Goal: Information Seeking & Learning: Find specific page/section

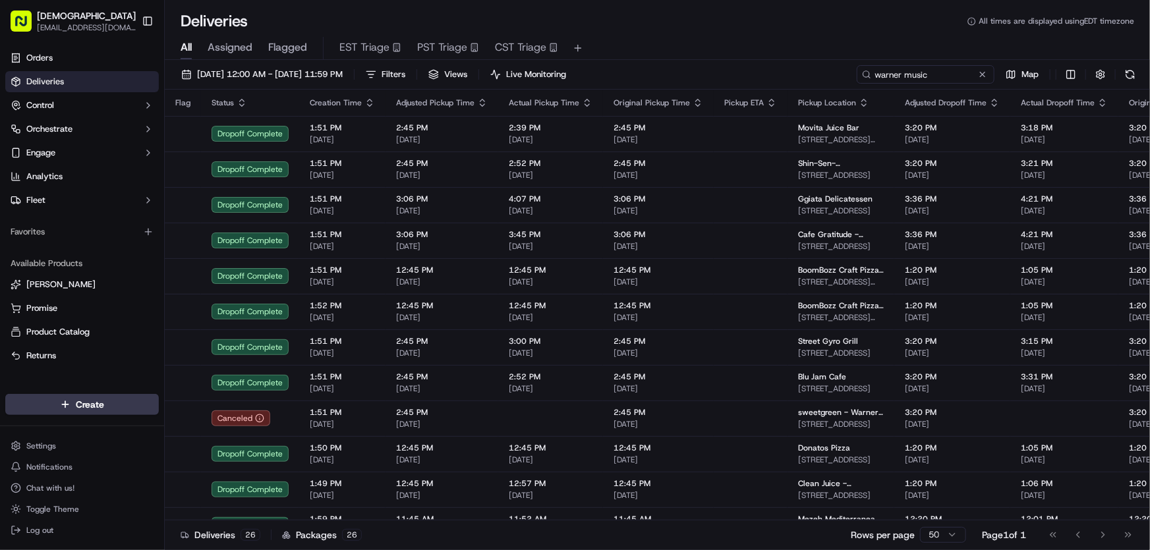
click at [908, 81] on input "warner music" at bounding box center [925, 74] width 138 height 18
click at [907, 74] on input "warner music" at bounding box center [925, 74] width 138 height 18
drag, startPoint x: 935, startPoint y: 72, endPoint x: 802, endPoint y: 72, distance: 133.1
click at [802, 72] on div "08/29/2023 12:00 AM - 08/29/2023 11:59 PM Filters Views Live Monitoring warner …" at bounding box center [657, 77] width 985 height 24
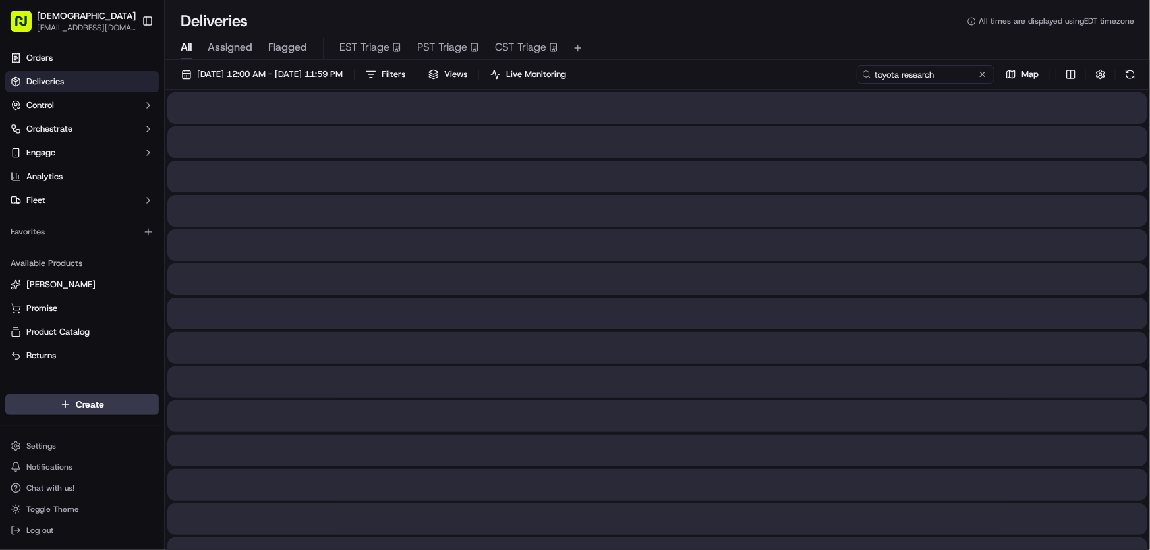
type input "toyota research"
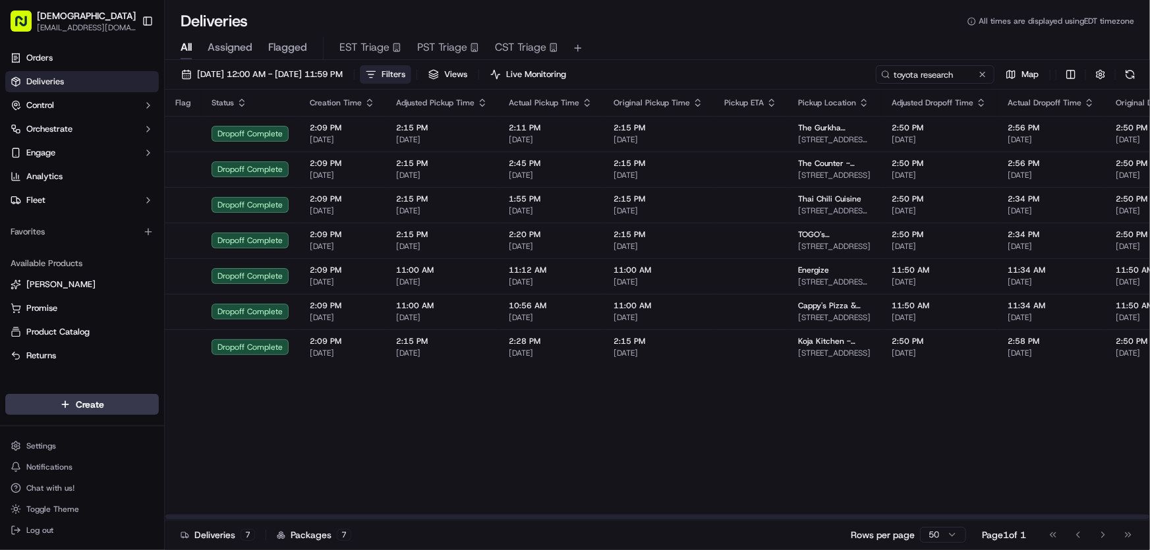
click at [405, 78] on span "Filters" at bounding box center [393, 75] width 24 height 12
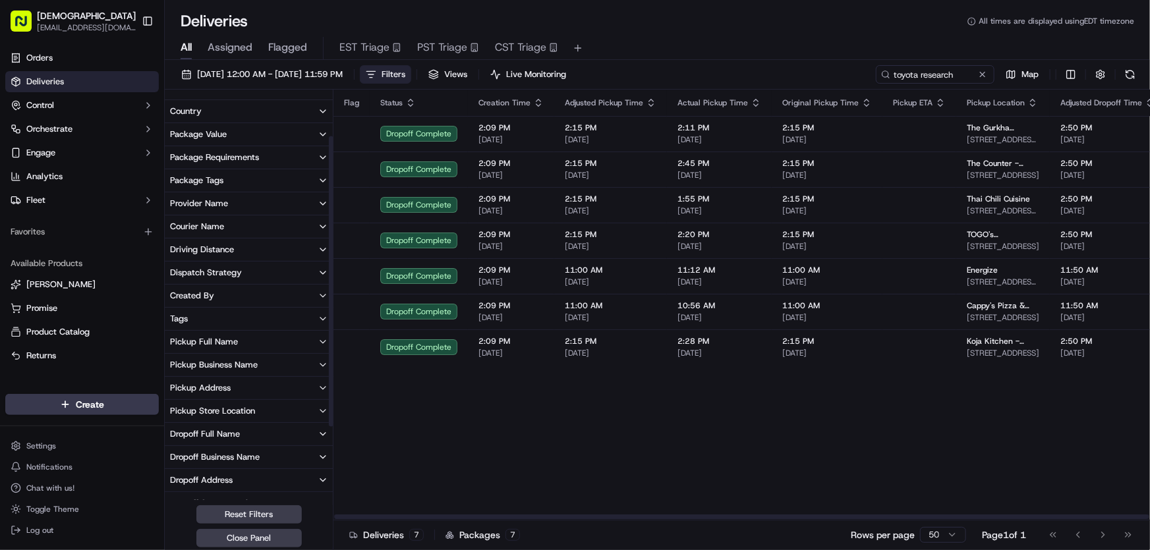
scroll to position [119, 0]
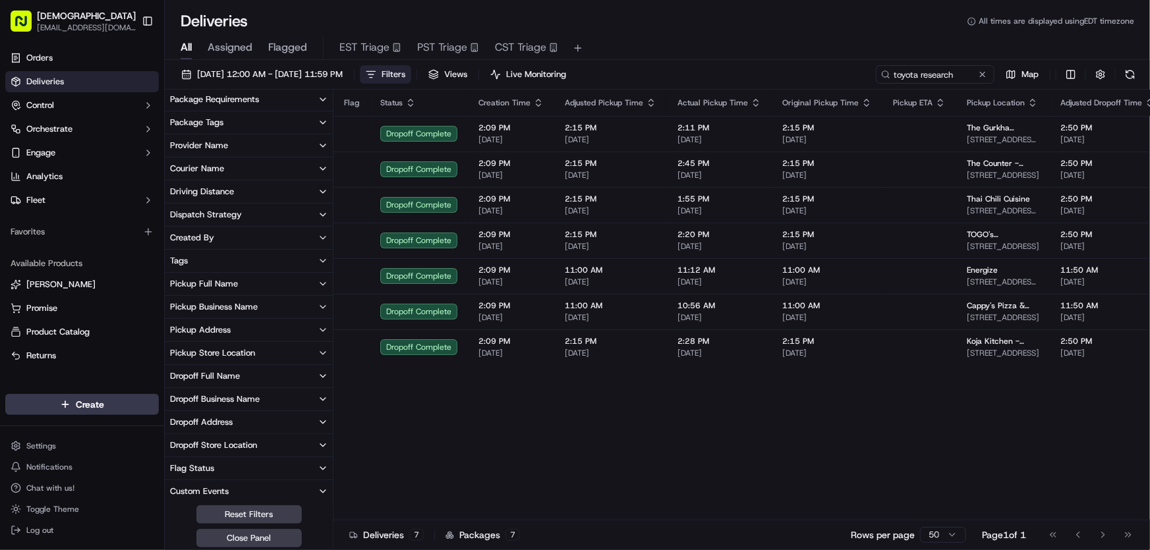
click at [213, 395] on div "Dropoff Business Name" at bounding box center [215, 399] width 90 height 12
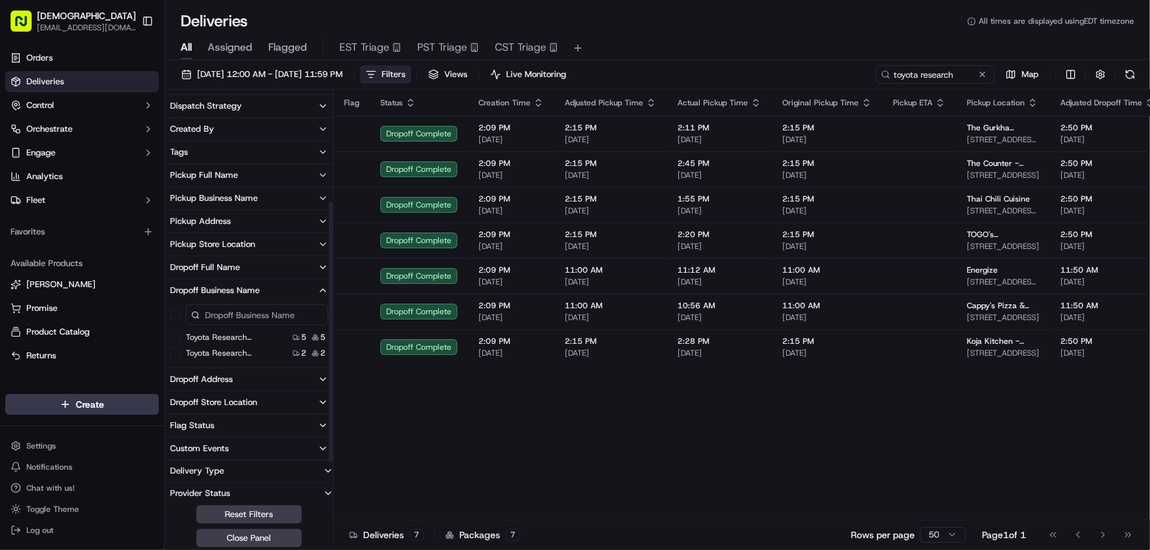
scroll to position [231, 0]
click at [172, 350] on 6-501 "Toyota Research Institute - TRI - Floor 600/700, Suite 6-501" at bounding box center [175, 350] width 11 height 11
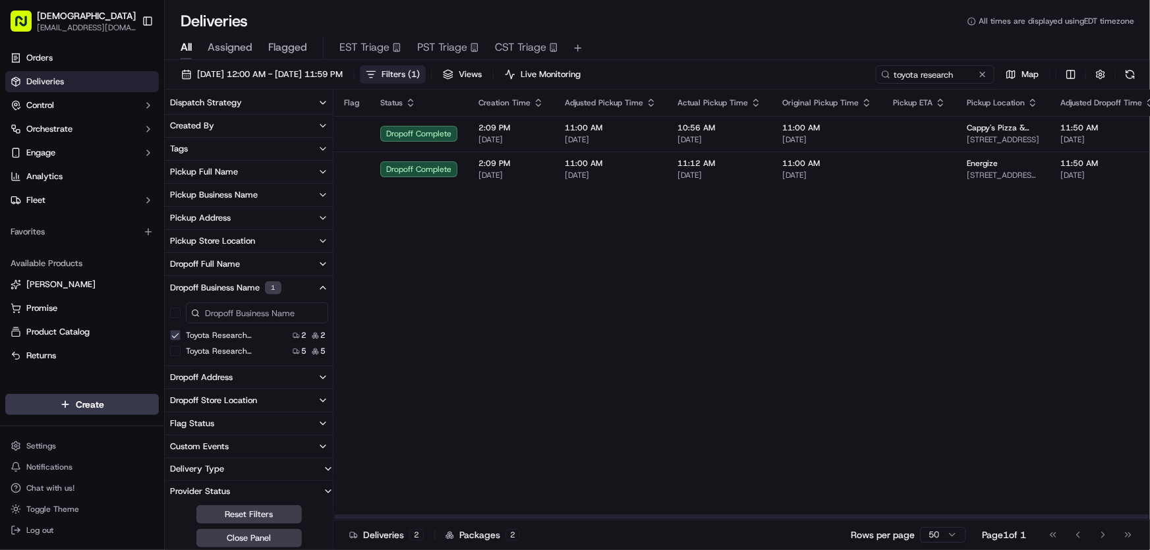
click at [420, 78] on span "Filters ( 1 )" at bounding box center [400, 75] width 38 height 12
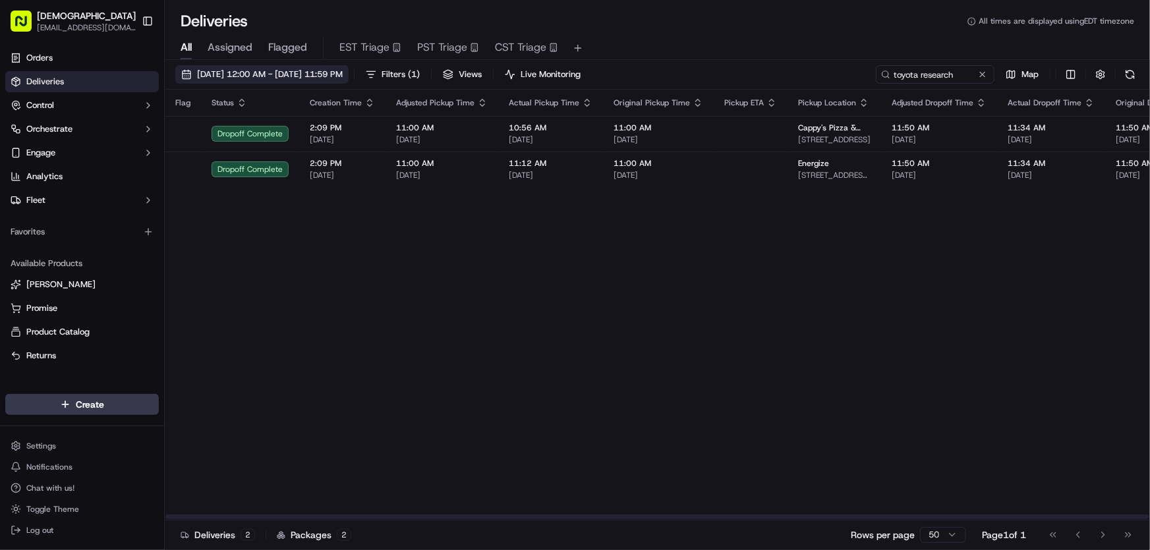
click at [260, 75] on span "[DATE] 12:00 AM - [DATE] 11:59 PM" at bounding box center [270, 75] width 146 height 12
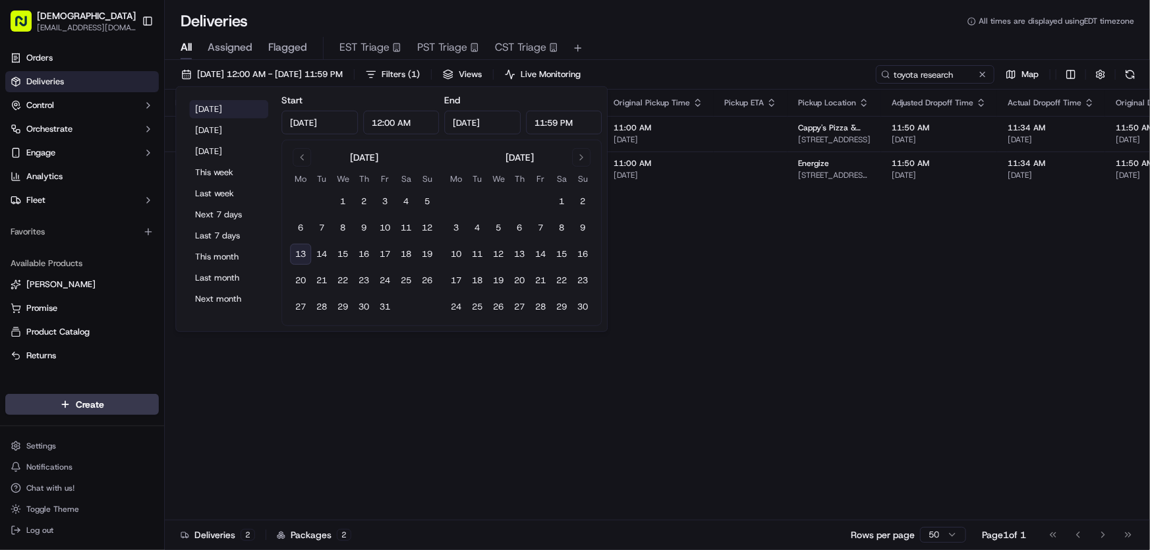
click at [219, 109] on button "Today" at bounding box center [228, 109] width 79 height 18
type input "Oct 13, 2025"
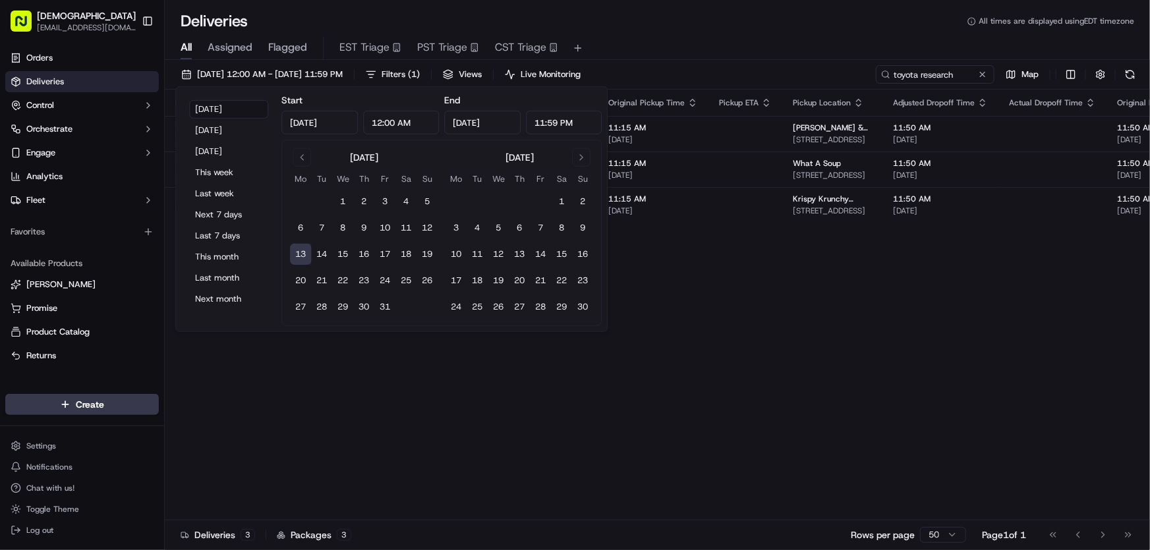
click at [691, 32] on div "All Assigned Flagged EST Triage PST Triage CST Triage" at bounding box center [657, 46] width 985 height 28
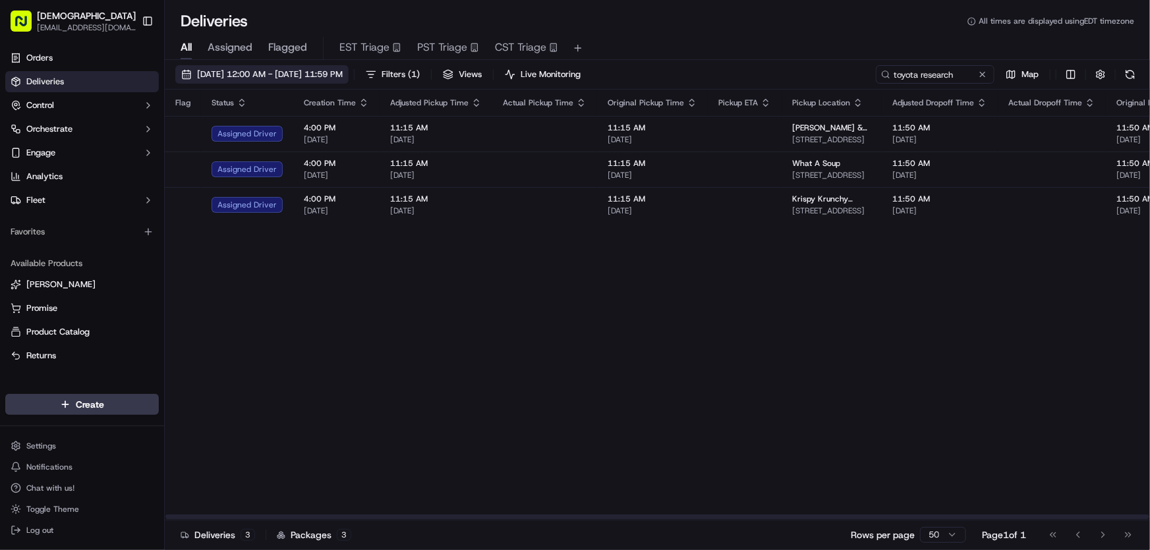
click at [296, 76] on span "10/13/2025 12:00 AM - 10/13/2025 11:59 PM" at bounding box center [270, 75] width 146 height 12
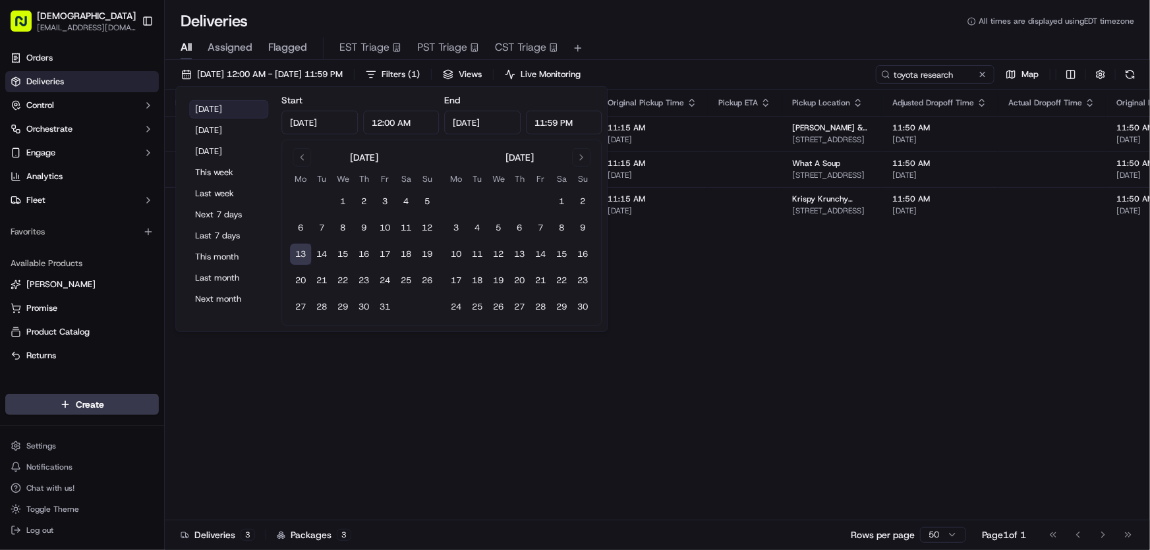
click at [211, 105] on button "Today" at bounding box center [228, 109] width 79 height 18
click at [700, 33] on div "All Assigned Flagged EST Triage PST Triage CST Triage" at bounding box center [657, 46] width 985 height 28
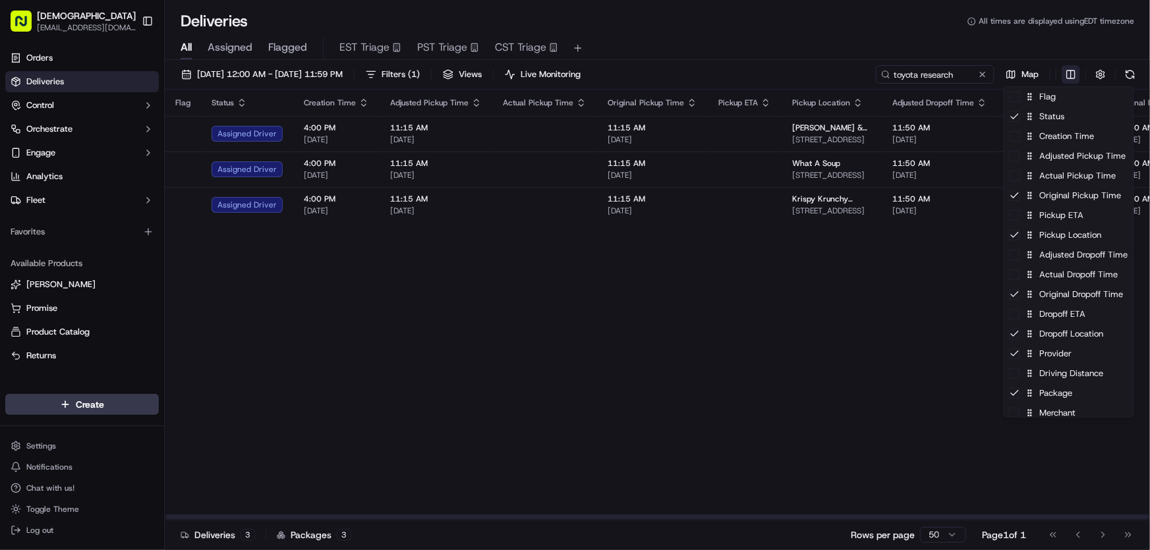
click at [1071, 74] on html "Sharebite rtrinos@sharebite.com Toggle Sidebar Orders Deliveries Control Orches…" at bounding box center [575, 275] width 1150 height 550
click at [1044, 96] on div "Flag" at bounding box center [1068, 97] width 129 height 20
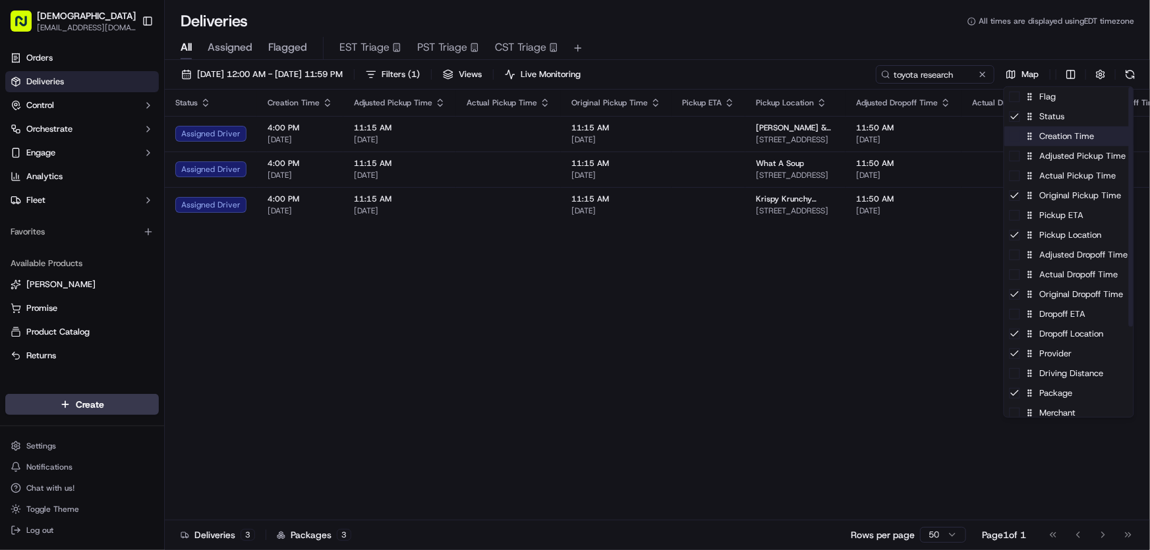
click at [1036, 136] on div "Creation Time" at bounding box center [1068, 136] width 129 height 20
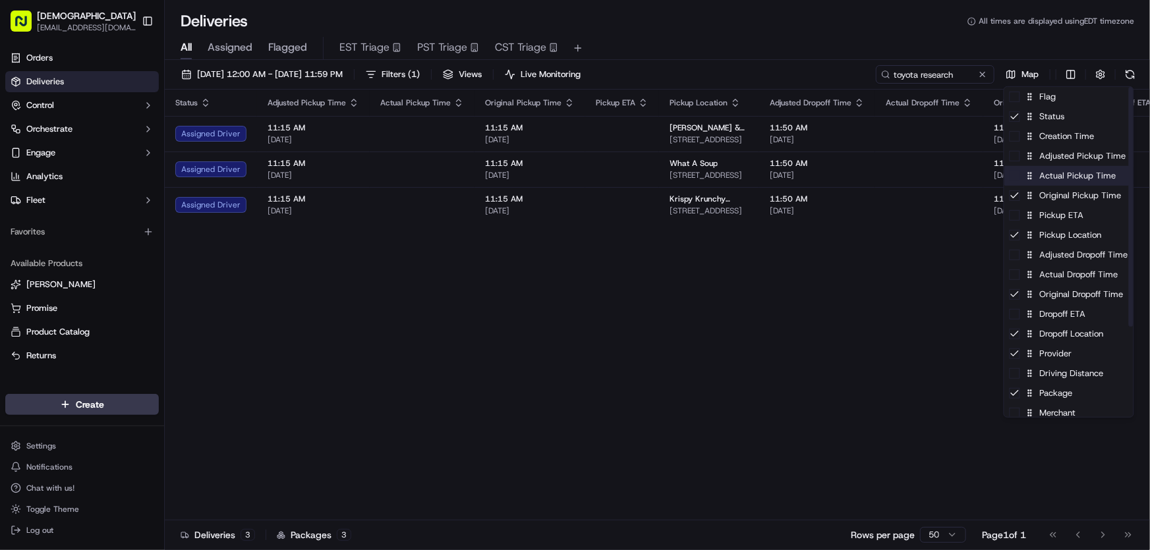
click at [1041, 179] on div "Actual Pickup Time" at bounding box center [1068, 176] width 129 height 20
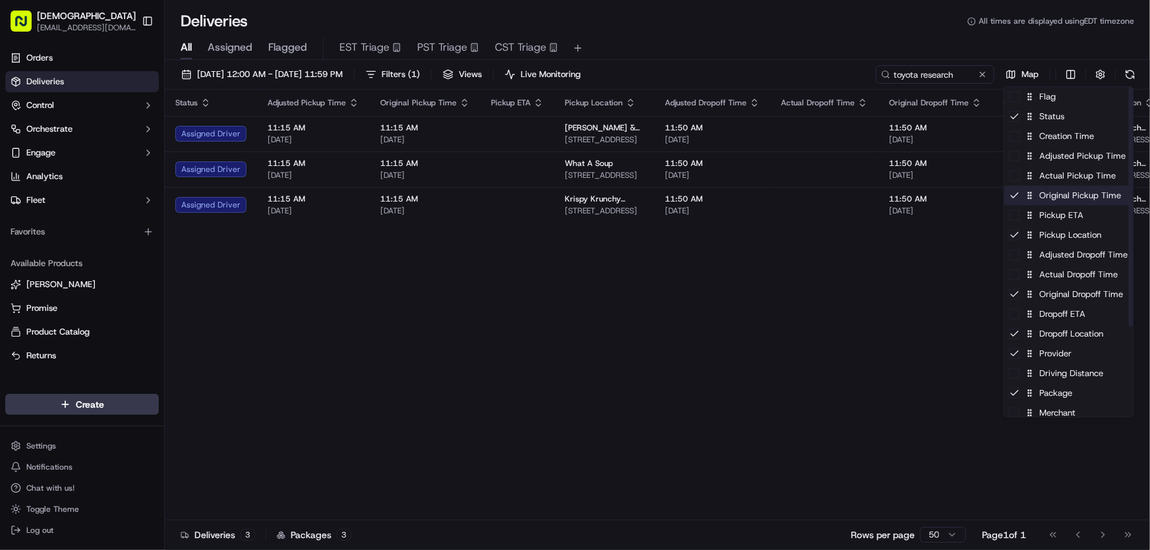
click at [1043, 197] on div "Original Pickup Time" at bounding box center [1068, 196] width 129 height 20
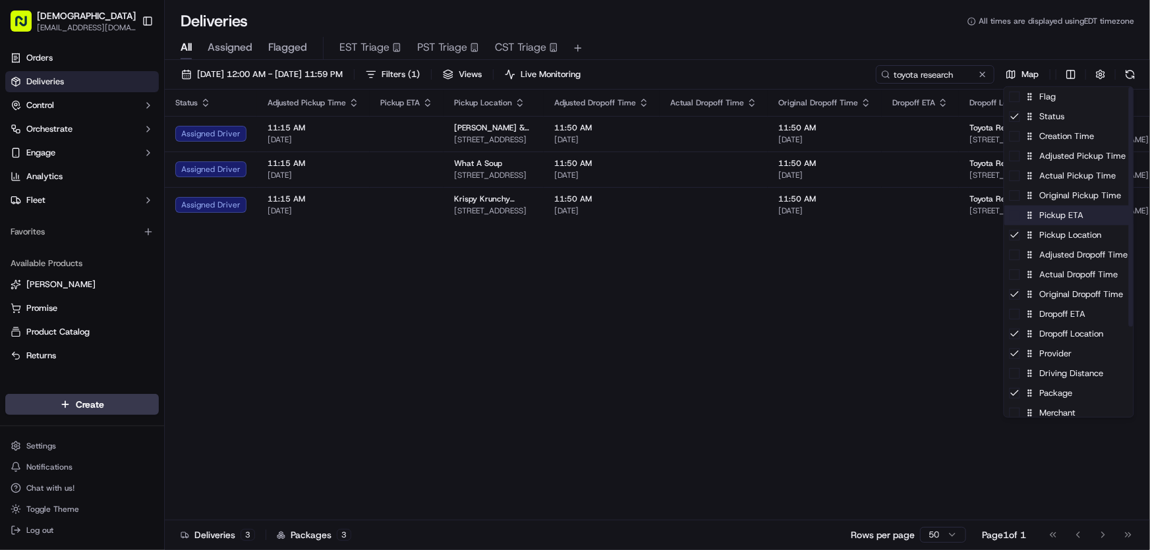
click at [1045, 215] on div "Pickup ETA" at bounding box center [1068, 216] width 129 height 20
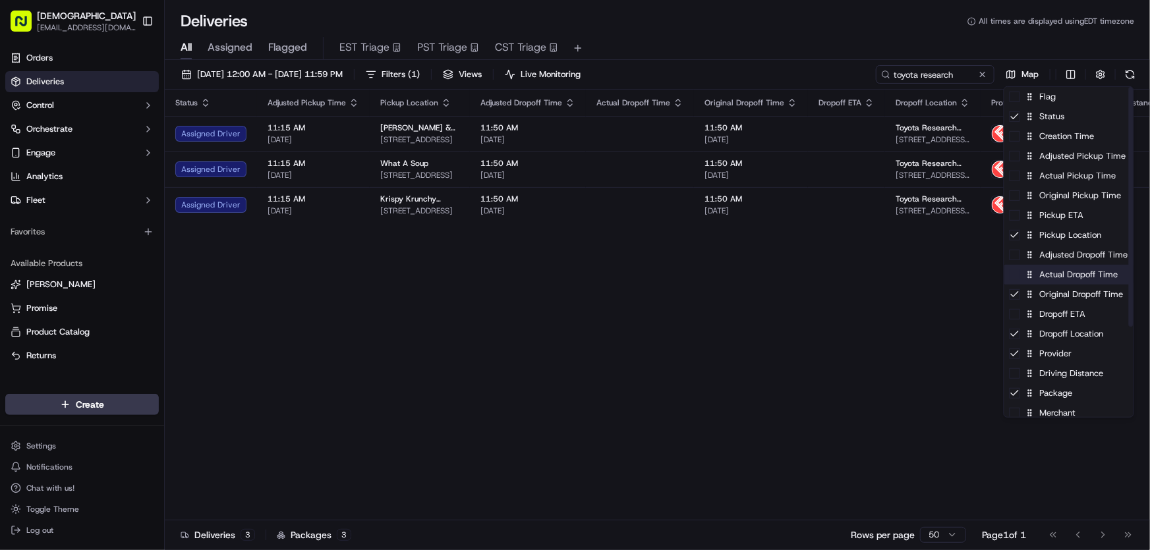
click at [1050, 273] on div "Actual Dropoff Time" at bounding box center [1068, 275] width 129 height 20
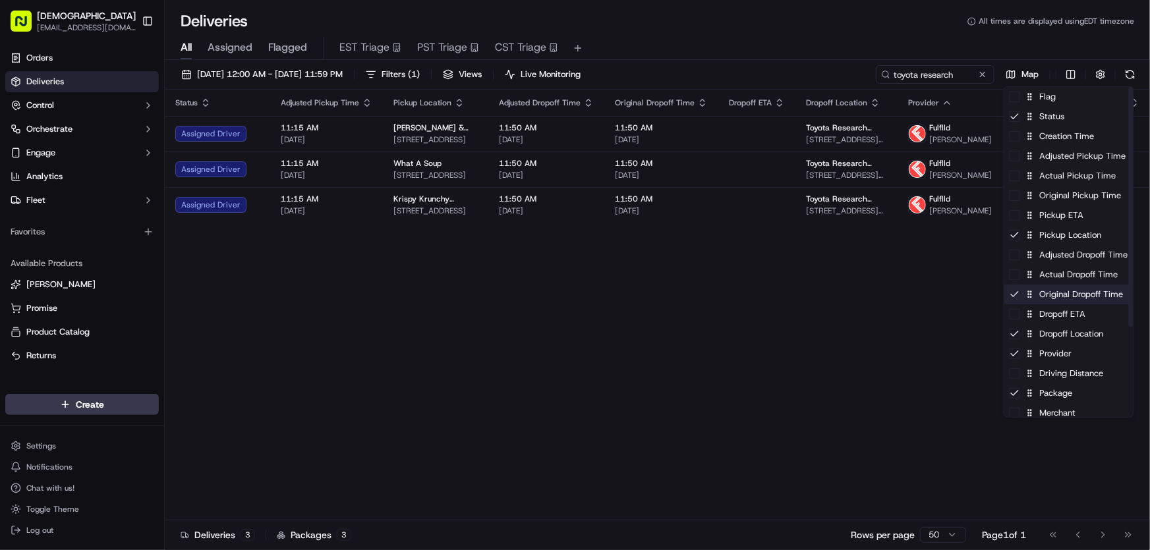
click at [1047, 291] on div "Original Dropoff Time" at bounding box center [1068, 295] width 129 height 20
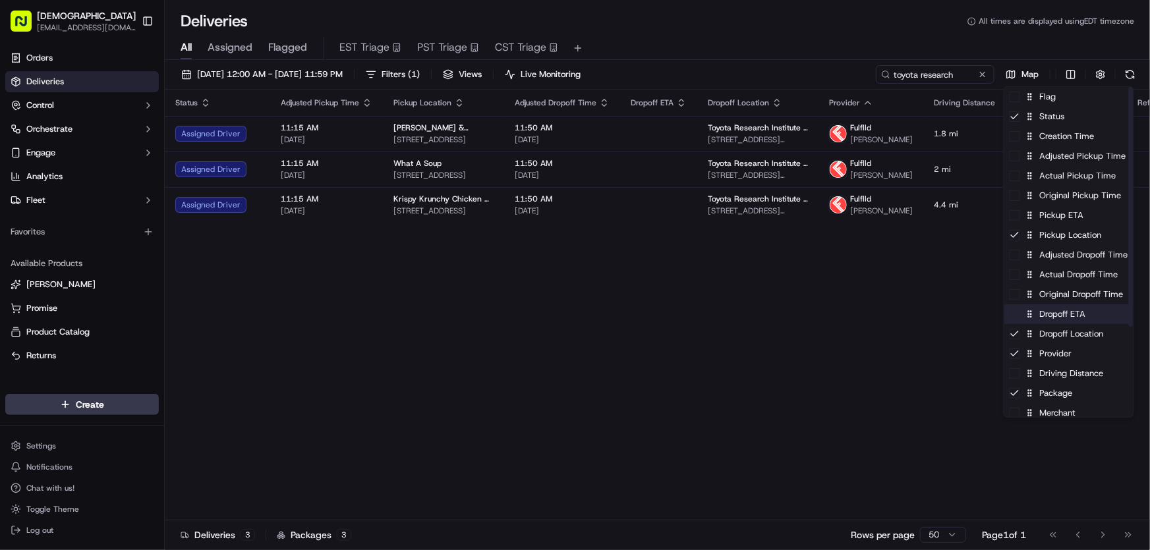
click at [1047, 310] on div "Dropoff ETA" at bounding box center [1068, 314] width 129 height 20
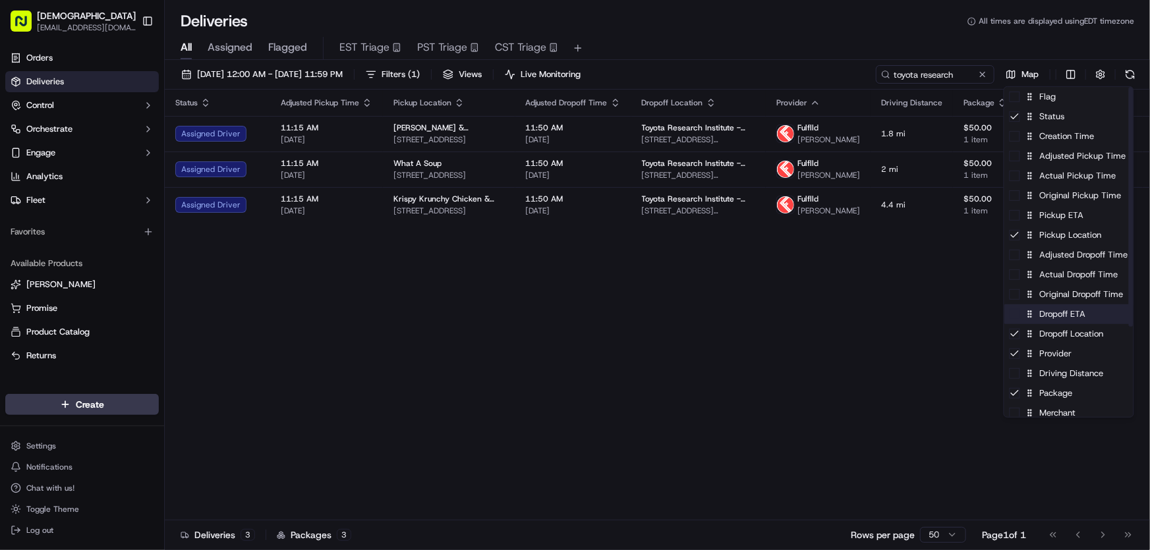
scroll to position [59, 0]
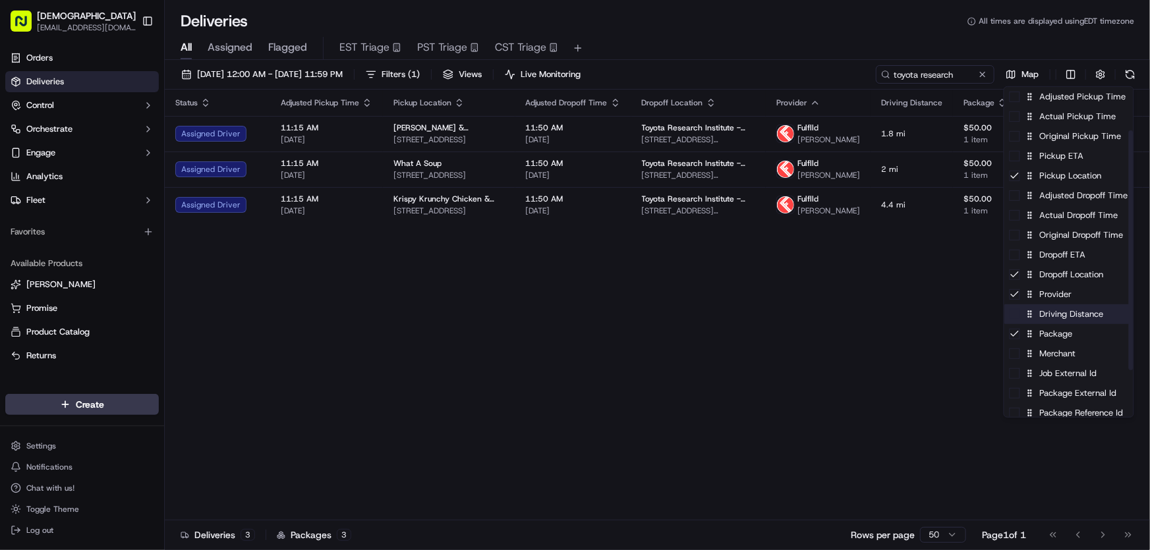
click at [1044, 316] on div "Driving Distance" at bounding box center [1068, 314] width 129 height 20
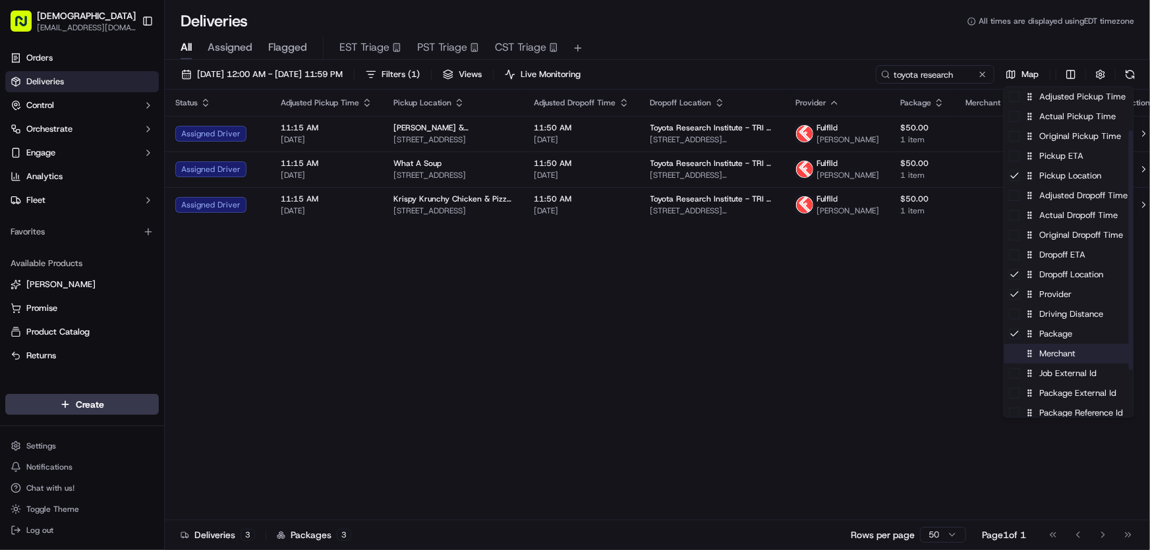
click at [1047, 352] on div "Merchant" at bounding box center [1068, 354] width 129 height 20
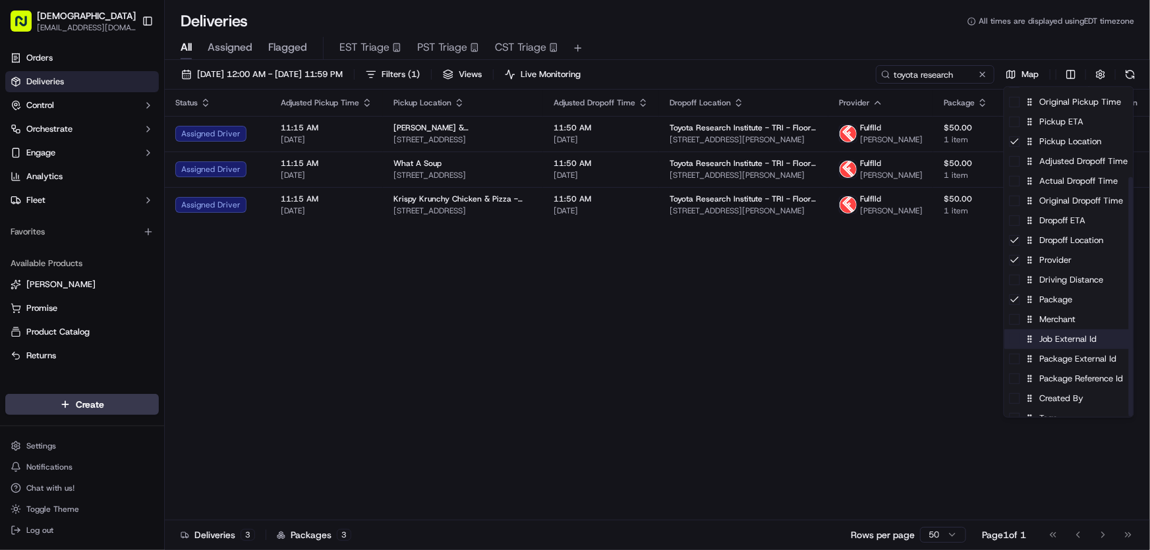
scroll to position [125, 0]
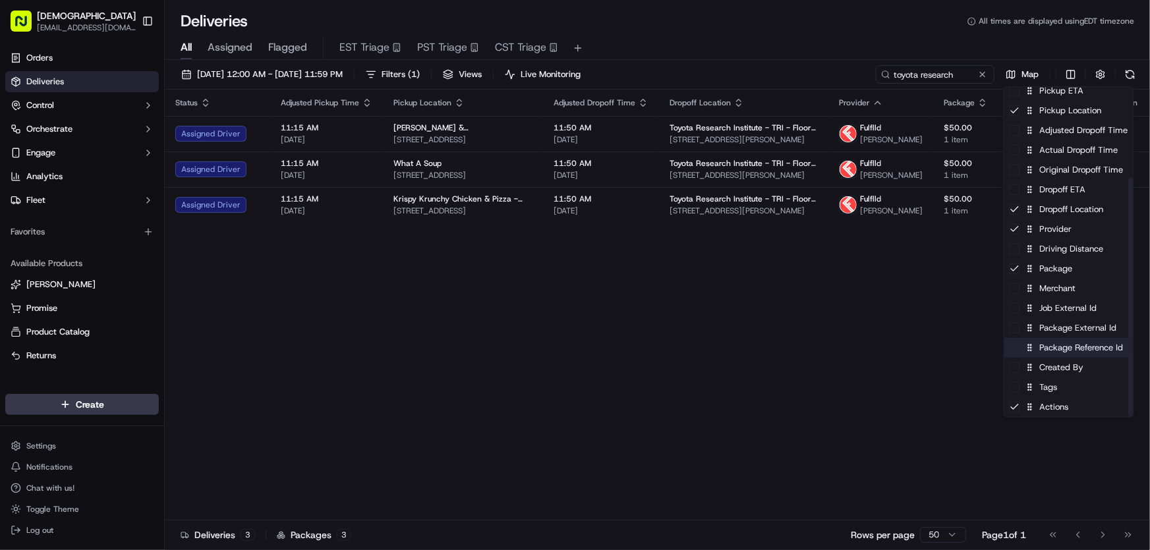
click at [1063, 349] on div "Package Reference Id" at bounding box center [1068, 348] width 129 height 20
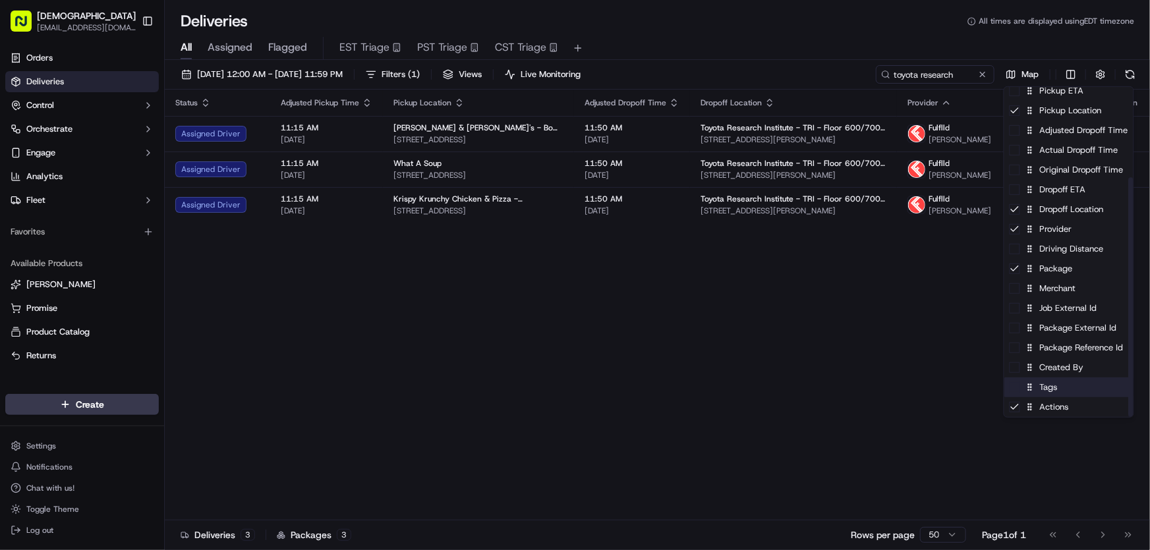
click at [1043, 391] on div "Tags" at bounding box center [1068, 387] width 129 height 20
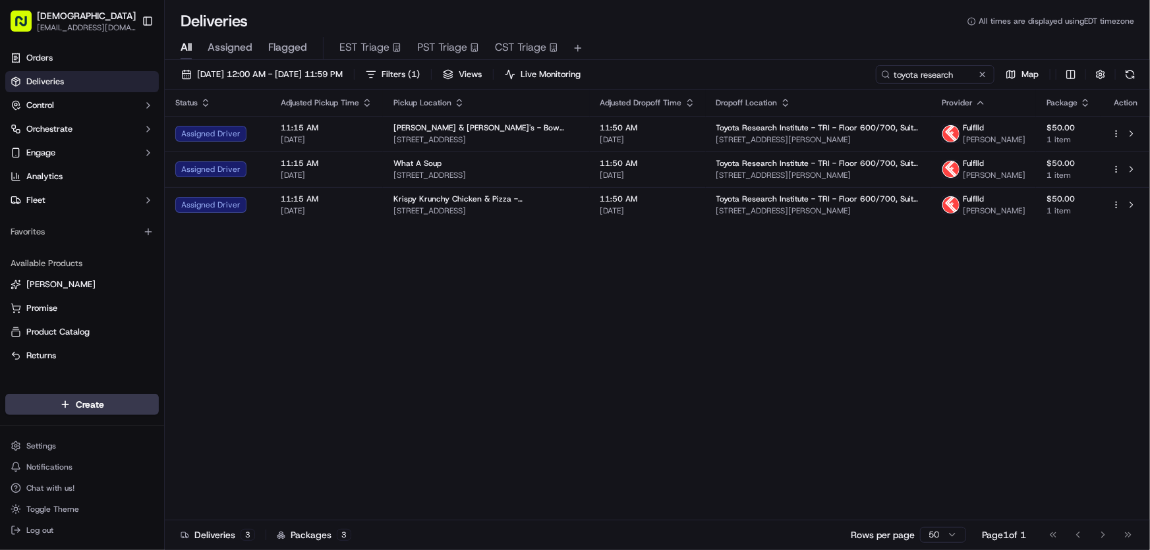
click at [829, 344] on html "Sharebite rtrinos@sharebite.com Toggle Sidebar Orders Deliveries Control Orches…" at bounding box center [575, 275] width 1150 height 550
click at [238, 72] on span "10/13/2025 12:00 AM - 10/13/2025 11:59 PM" at bounding box center [270, 75] width 146 height 12
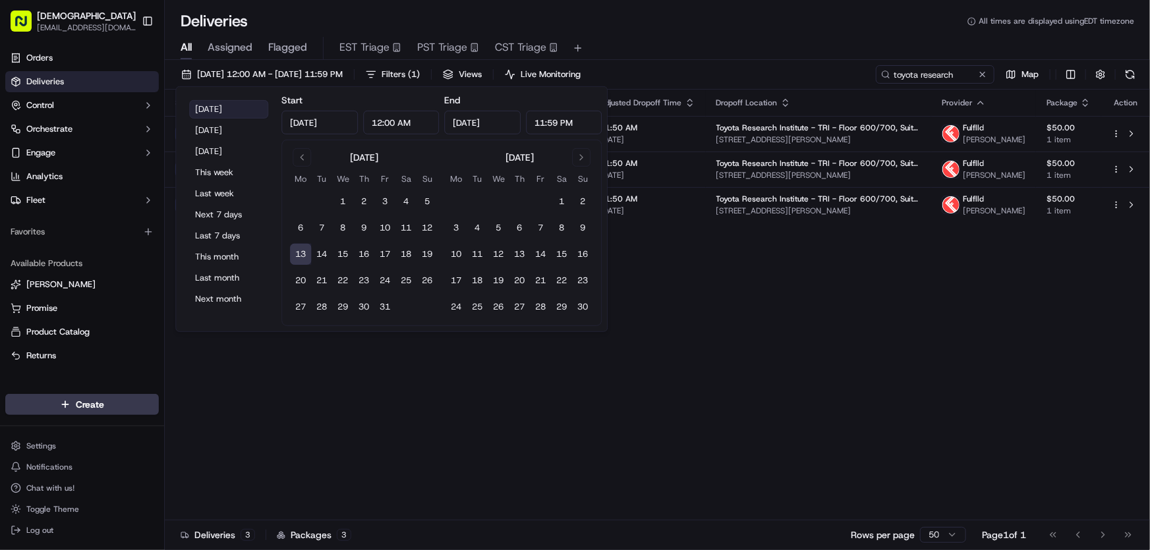
click at [218, 105] on button "Today" at bounding box center [228, 109] width 79 height 18
click at [793, 337] on div "Status Adjusted Pickup Time Pickup Location Adjusted Dropoff Time Dropoff Locat…" at bounding box center [657, 305] width 985 height 430
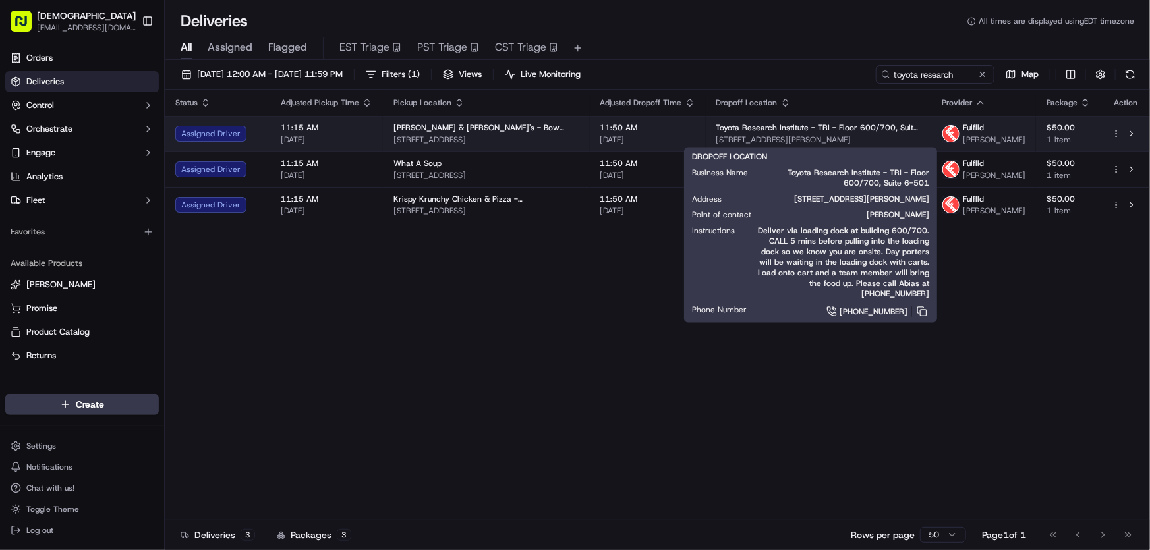
drag, startPoint x: 850, startPoint y: 139, endPoint x: 696, endPoint y: 140, distance: 154.8
click at [706, 140] on td "Toyota Research Institute - TRI - Floor 600/700, Suite 6-501 1 Kendall St, Camb…" at bounding box center [818, 134] width 225 height 36
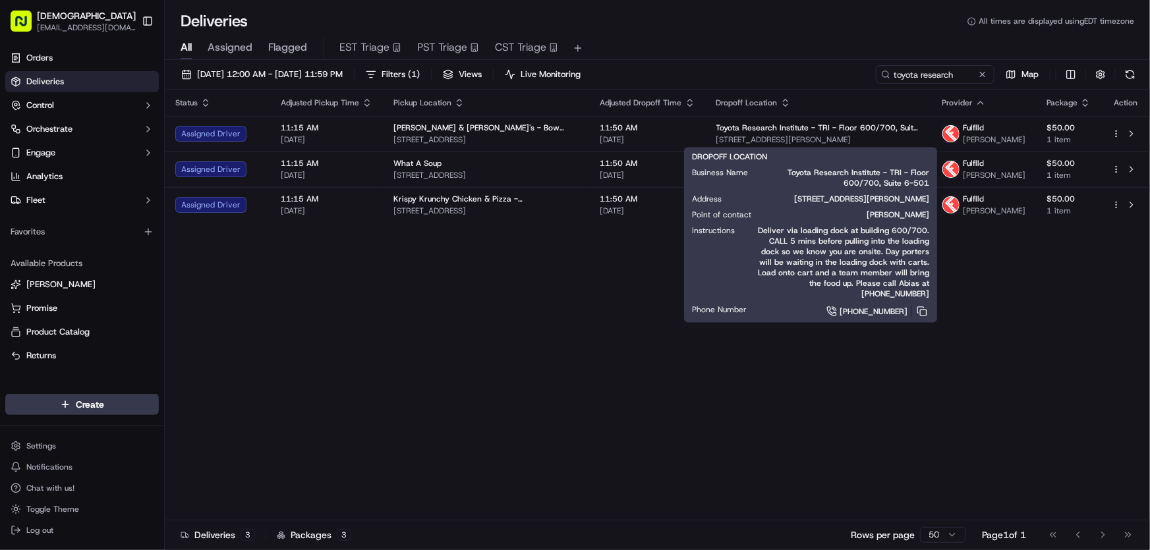
copy span "1 Kendall St, Cambridge, MA 02142, USA"
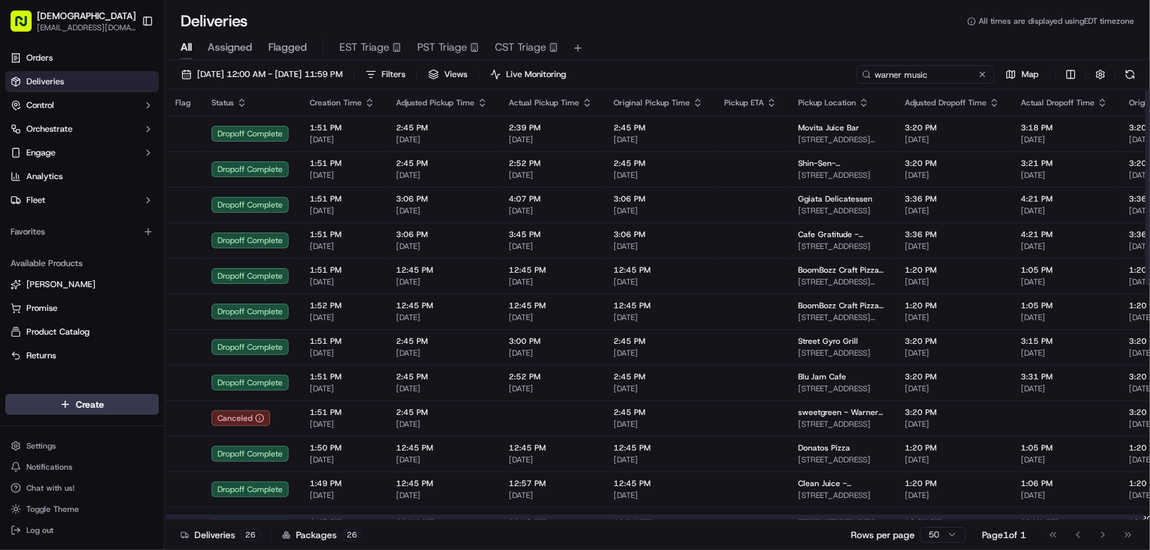
click at [901, 73] on input "warner music" at bounding box center [925, 74] width 138 height 18
drag, startPoint x: 942, startPoint y: 72, endPoint x: 808, endPoint y: 74, distance: 133.8
click at [808, 74] on div "08/29/2023 12:00 AM - 08/29/2023 11:59 PM Filters Views Live Monitoring warner …" at bounding box center [657, 77] width 985 height 24
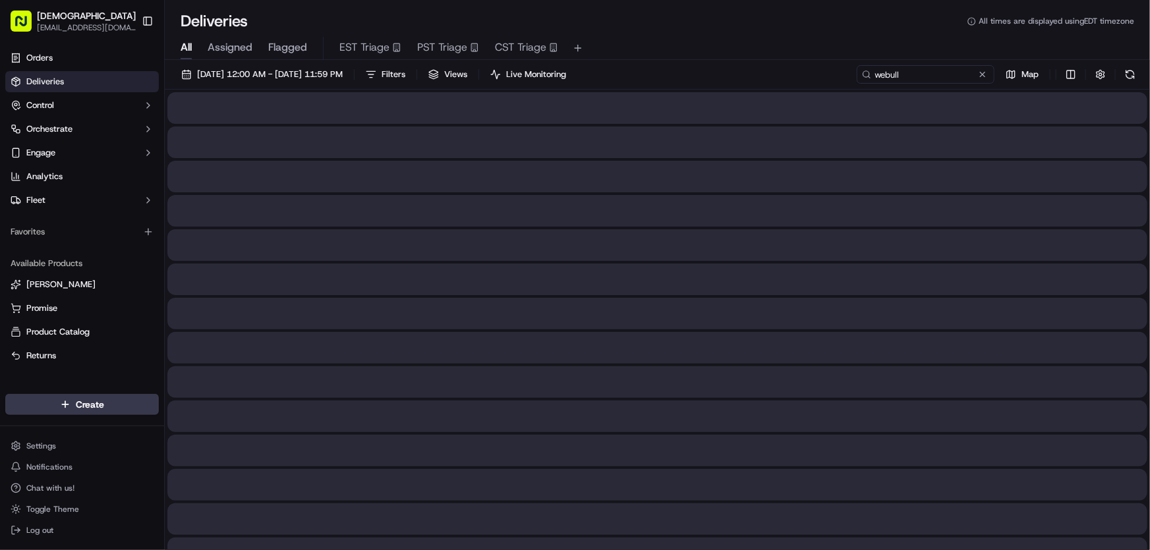
type input "webull"
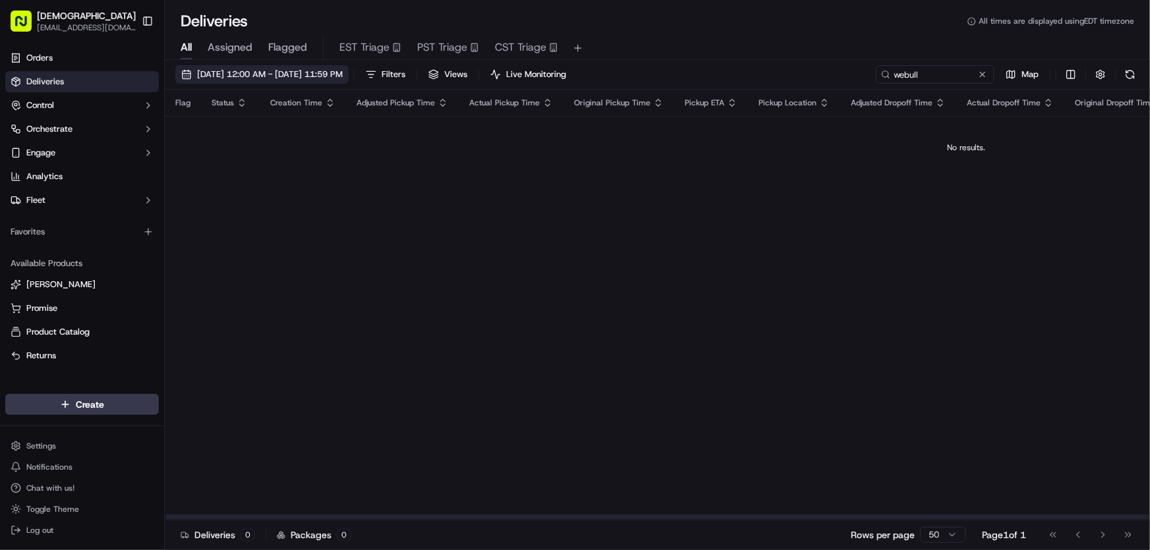
click at [316, 70] on span "[DATE] 12:00 AM - [DATE] 11:59 PM" at bounding box center [270, 75] width 146 height 12
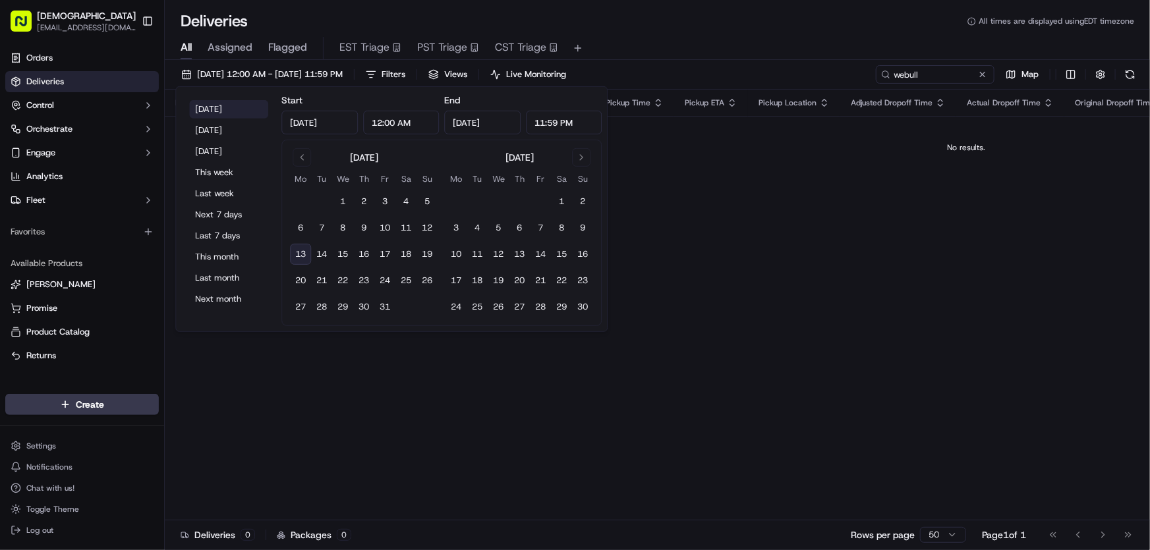
click at [227, 110] on button "Today" at bounding box center [228, 109] width 79 height 18
type input "Oct 13, 2025"
click at [743, 36] on div "All Assigned Flagged EST Triage PST Triage CST Triage" at bounding box center [657, 46] width 985 height 28
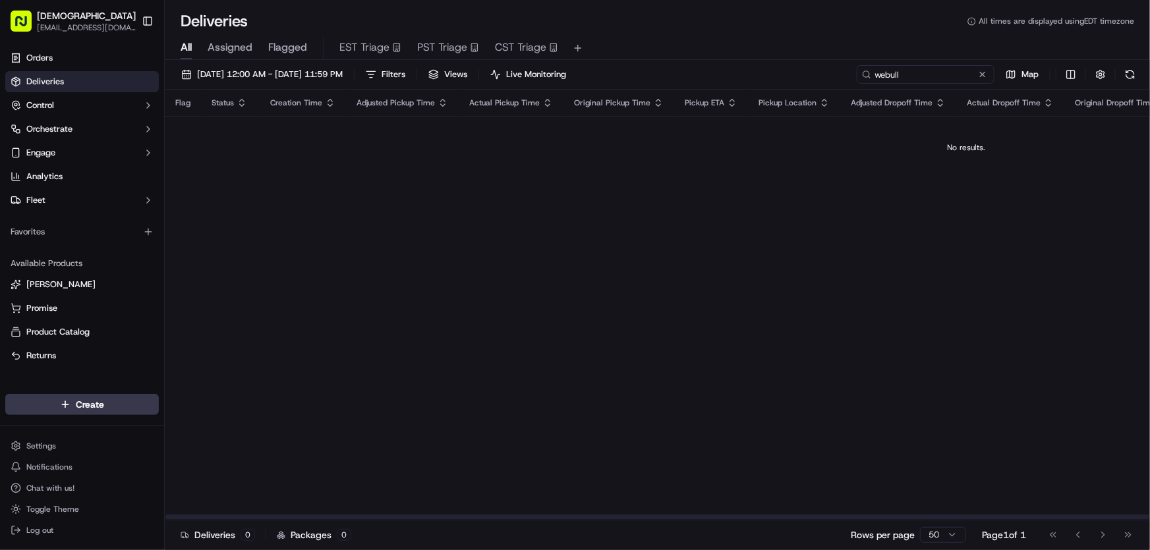
drag, startPoint x: 939, startPoint y: 72, endPoint x: 837, endPoint y: 72, distance: 101.4
click at [837, 72] on div "10/13/2025 12:00 AM - 10/13/2025 11:59 PM Filters Views Live Monitoring webull …" at bounding box center [657, 77] width 985 height 24
click at [321, 73] on span "10/13/2025 12:00 AM - 10/13/2025 11:59 PM" at bounding box center [270, 75] width 146 height 12
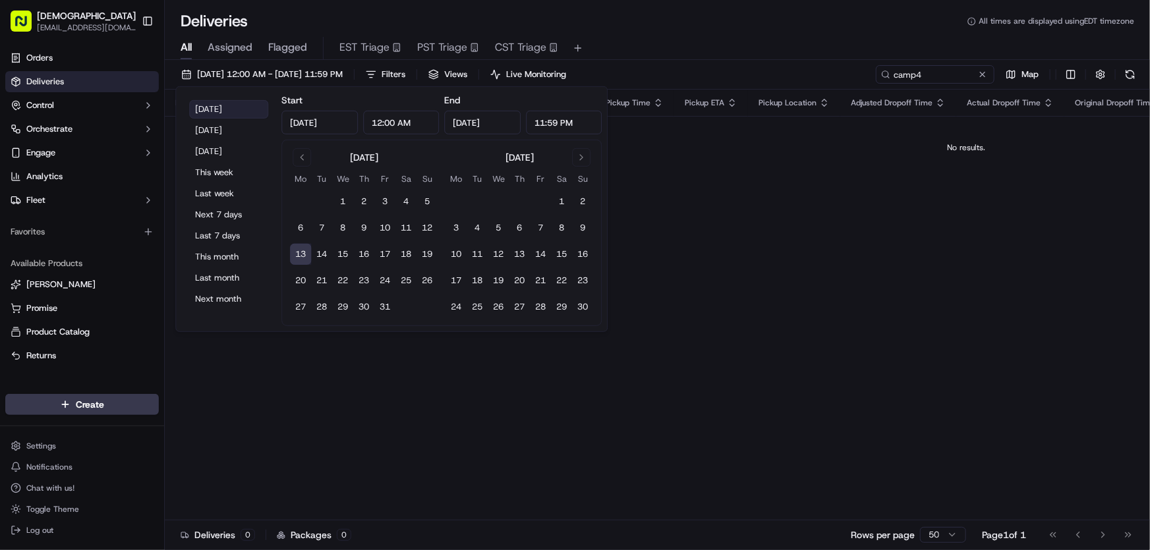
click at [222, 107] on button "Today" at bounding box center [228, 109] width 79 height 18
click at [671, 36] on div "All Assigned Flagged EST Triage PST Triage CST Triage" at bounding box center [657, 46] width 985 height 28
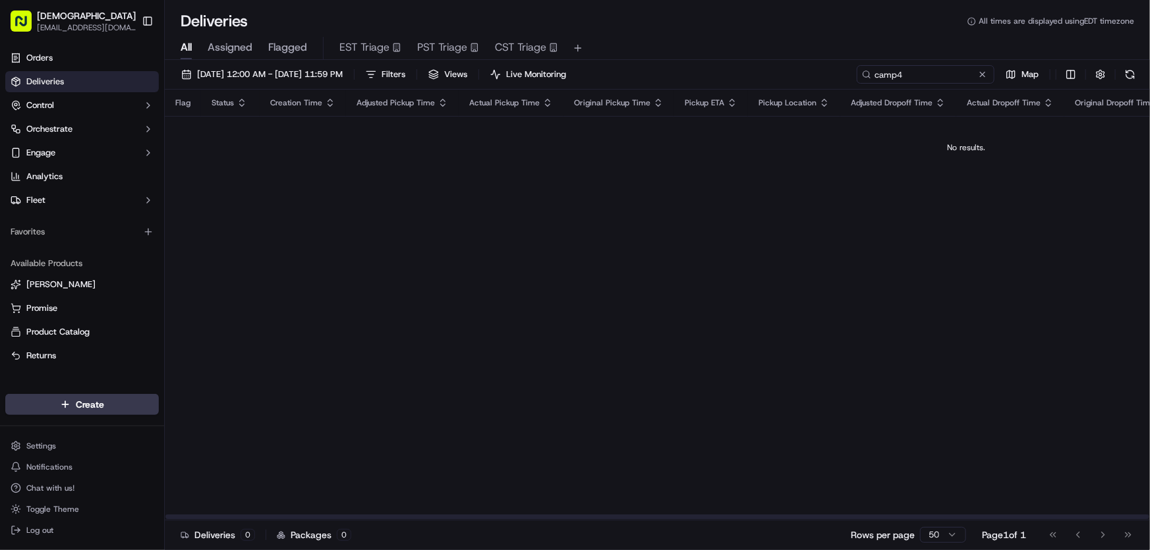
drag, startPoint x: 945, startPoint y: 78, endPoint x: 841, endPoint y: 77, distance: 104.1
click at [841, 76] on div "10/13/2025 12:00 AM - 10/13/2025 11:59 PM Filters Views Live Monitoring camp4 M…" at bounding box center [657, 77] width 985 height 24
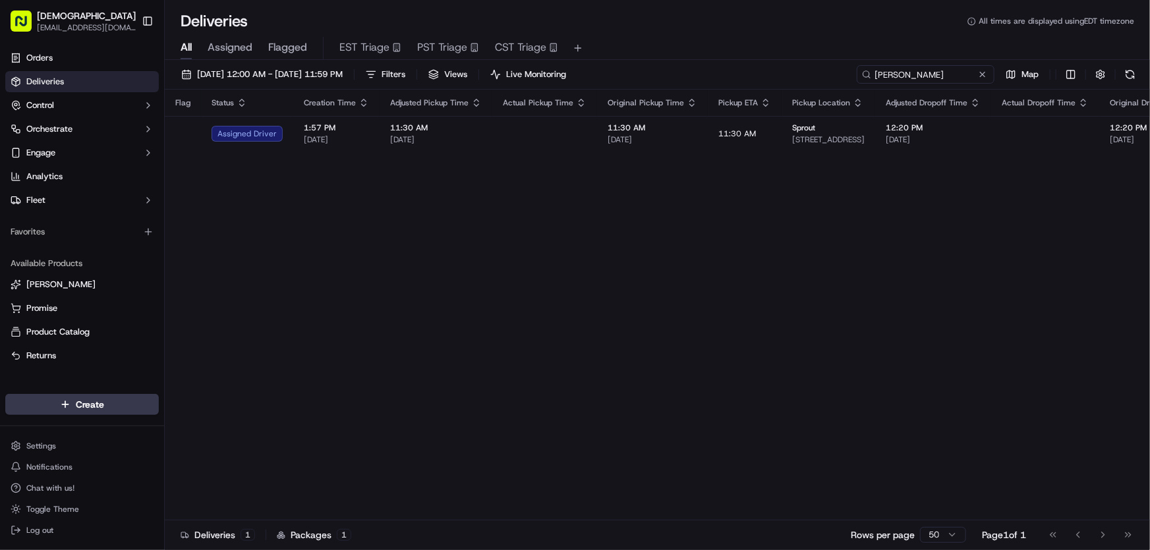
type input "simpson thacher"
click at [285, 74] on span "10/13/2025 12:00 AM - 10/13/2025 11:59 PM" at bounding box center [270, 75] width 146 height 12
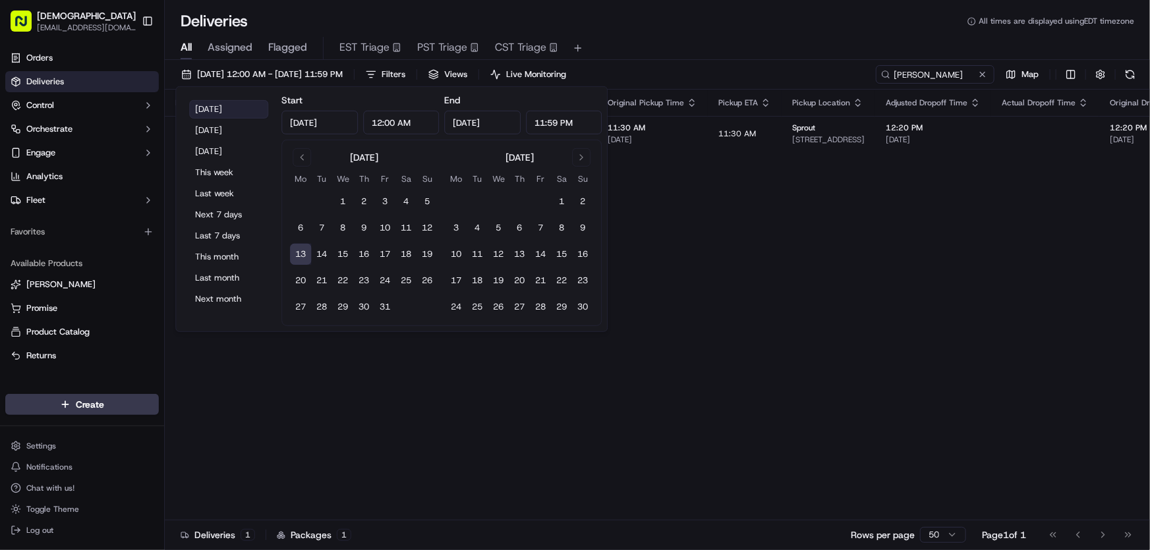
click at [219, 110] on button "Today" at bounding box center [228, 109] width 79 height 18
click at [725, 288] on div "Flag Status Creation Time Adjusted Pickup Time Actual Pickup Time Original Pick…" at bounding box center [657, 305] width 985 height 430
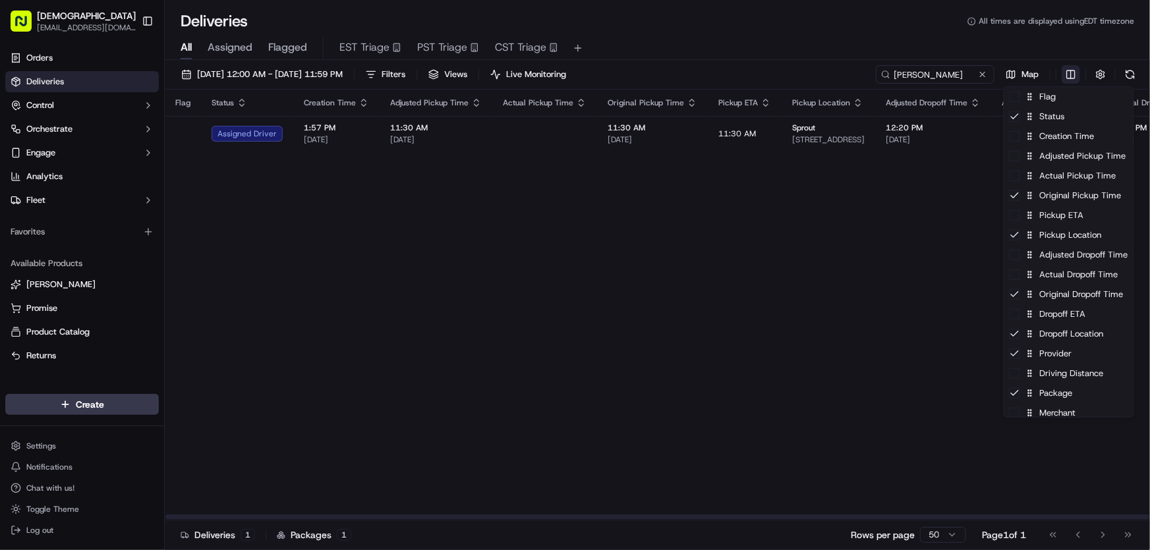
click at [1073, 72] on html "Sharebite rtrinos@sharebite.com Toggle Sidebar Orders Deliveries Control Orches…" at bounding box center [575, 275] width 1150 height 550
click at [1048, 94] on div "Flag" at bounding box center [1068, 97] width 129 height 20
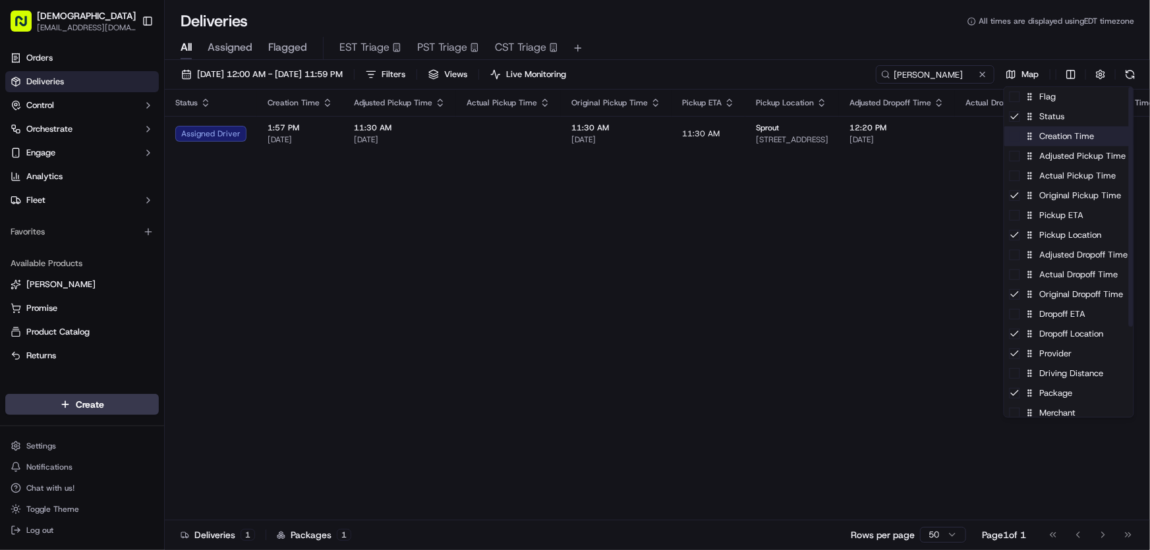
click at [1046, 139] on div "Creation Time" at bounding box center [1068, 136] width 129 height 20
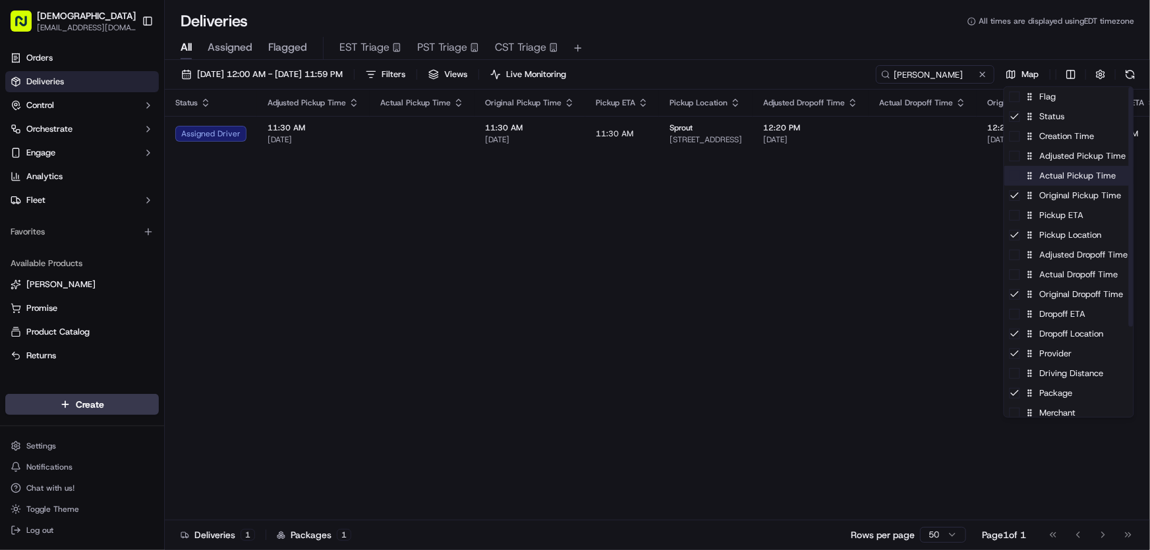
click at [1047, 177] on div "Actual Pickup Time" at bounding box center [1068, 176] width 129 height 20
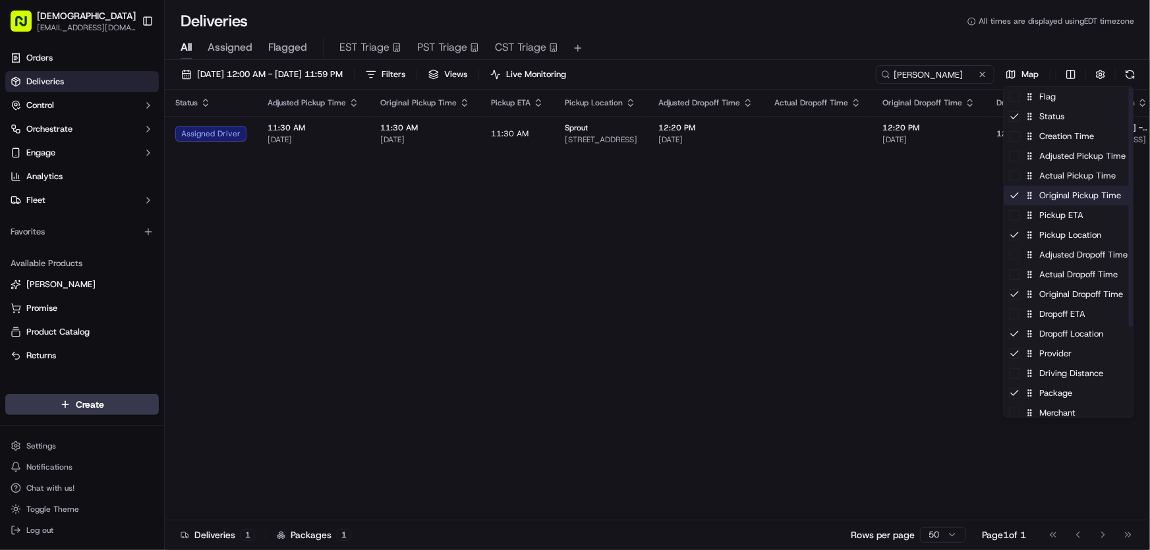
click at [1043, 192] on div "Original Pickup Time" at bounding box center [1068, 196] width 129 height 20
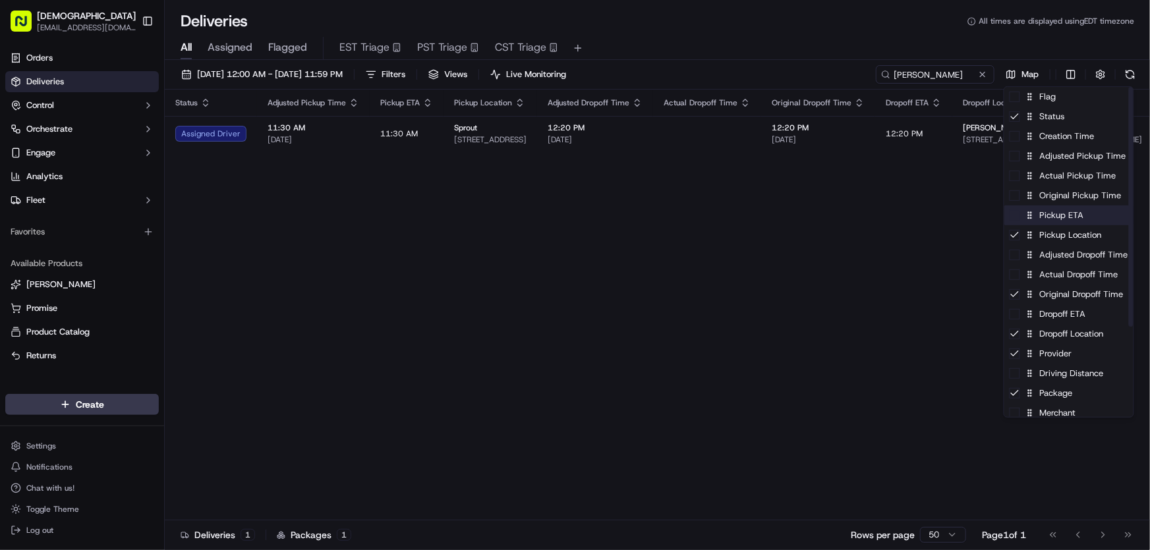
click at [1049, 219] on div "Pickup ETA" at bounding box center [1068, 216] width 129 height 20
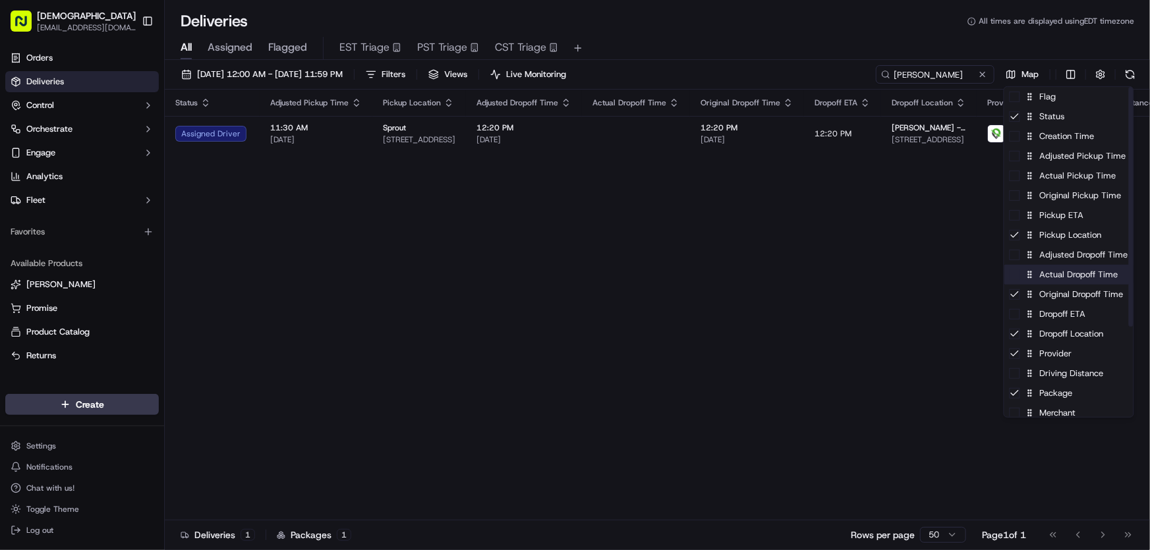
click at [1051, 274] on div "Actual Dropoff Time" at bounding box center [1068, 275] width 129 height 20
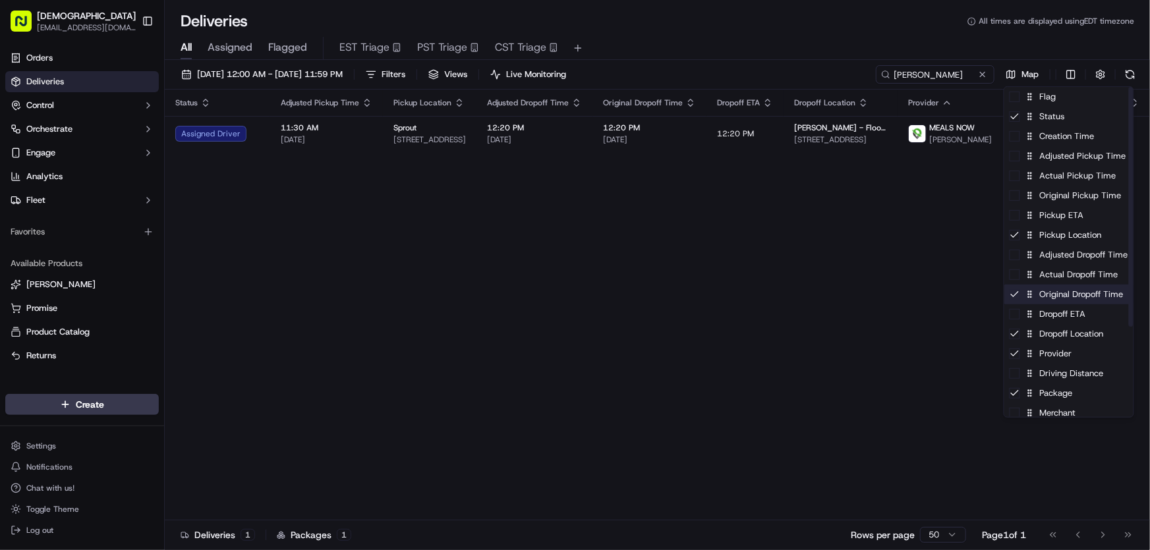
click at [1042, 290] on div "Original Dropoff Time" at bounding box center [1068, 295] width 129 height 20
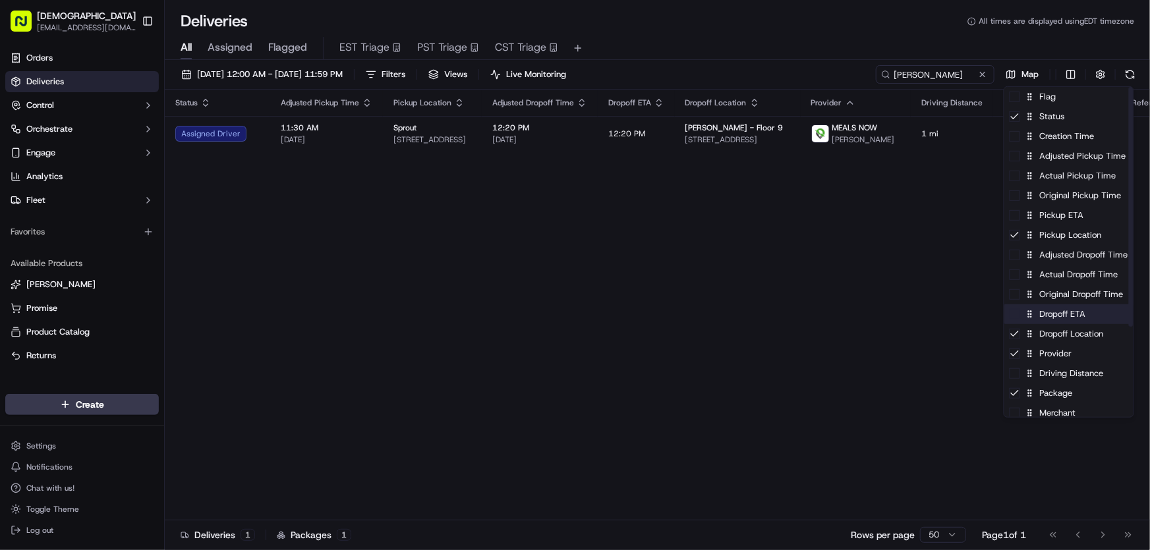
click at [1047, 317] on div "Dropoff ETA" at bounding box center [1068, 314] width 129 height 20
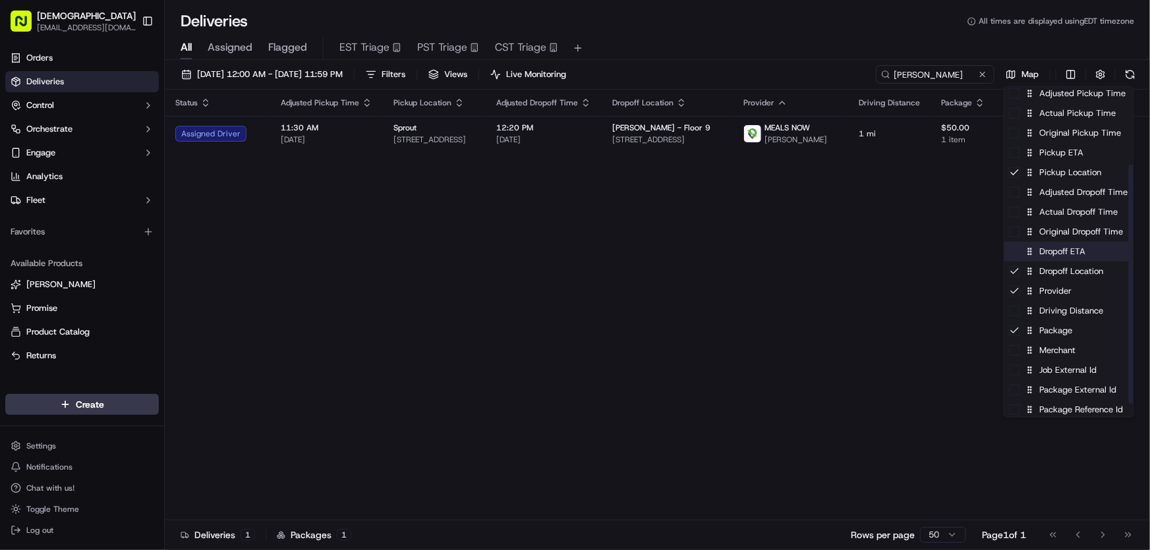
scroll to position [119, 0]
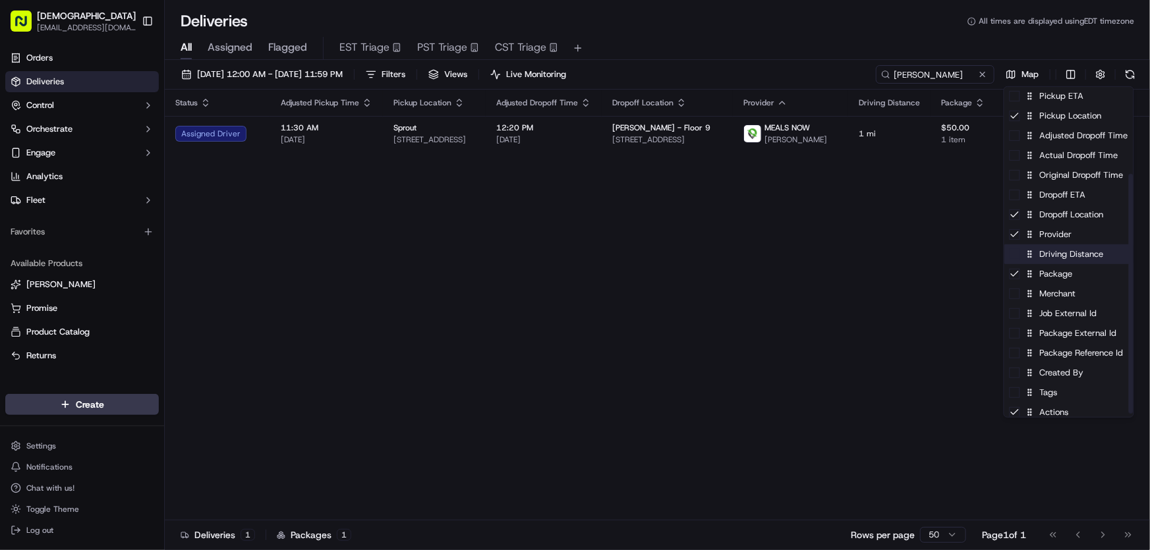
click at [1051, 260] on div "Driving Distance" at bounding box center [1068, 254] width 129 height 20
click at [1053, 300] on div "Merchant" at bounding box center [1068, 294] width 129 height 20
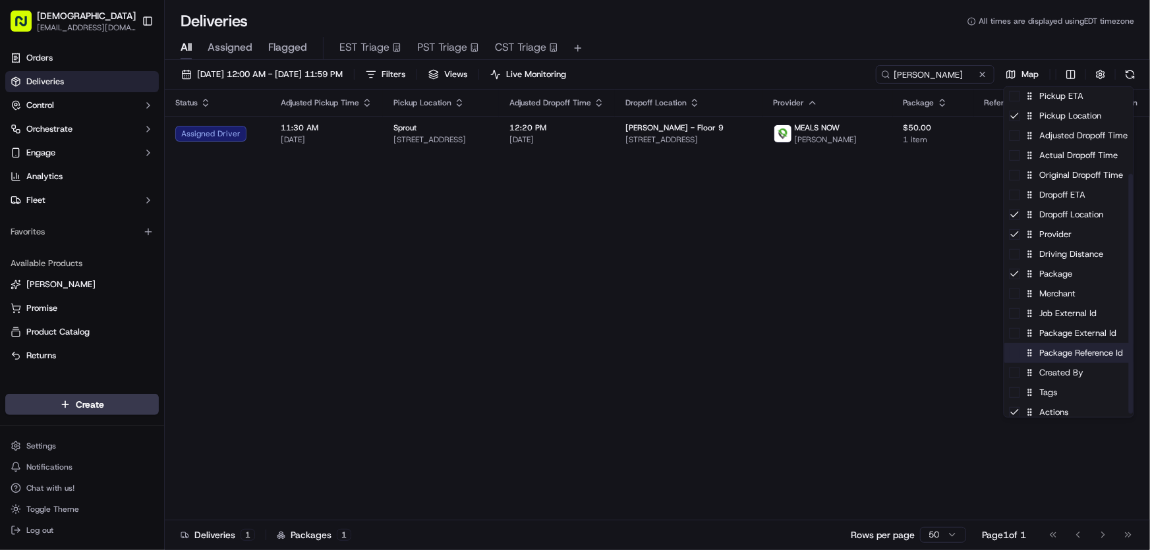
click at [1046, 356] on div "Package Reference Id" at bounding box center [1068, 353] width 129 height 20
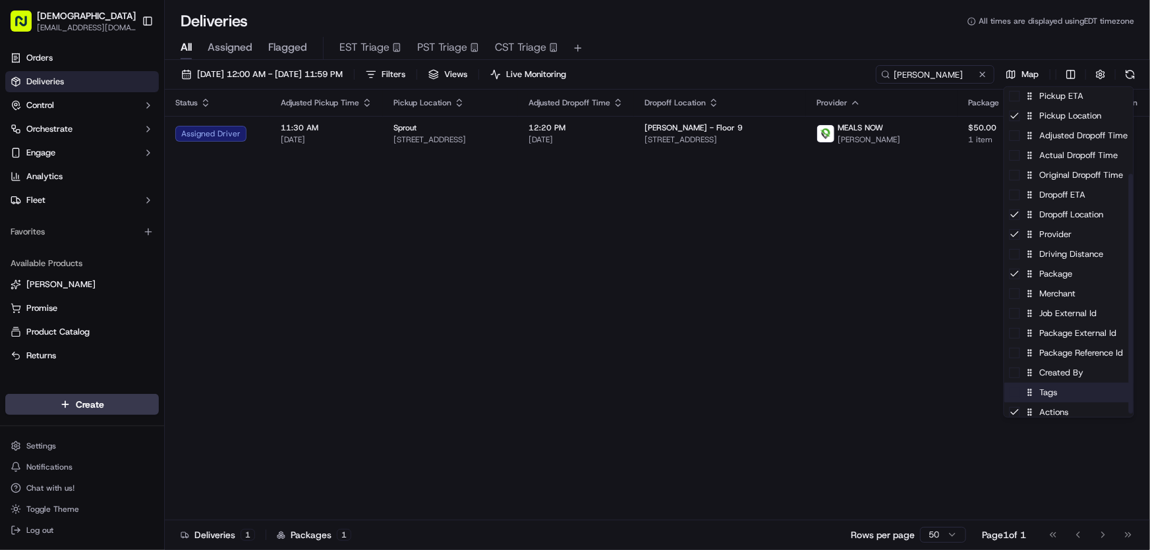
click at [1041, 389] on div "Tags" at bounding box center [1068, 393] width 129 height 20
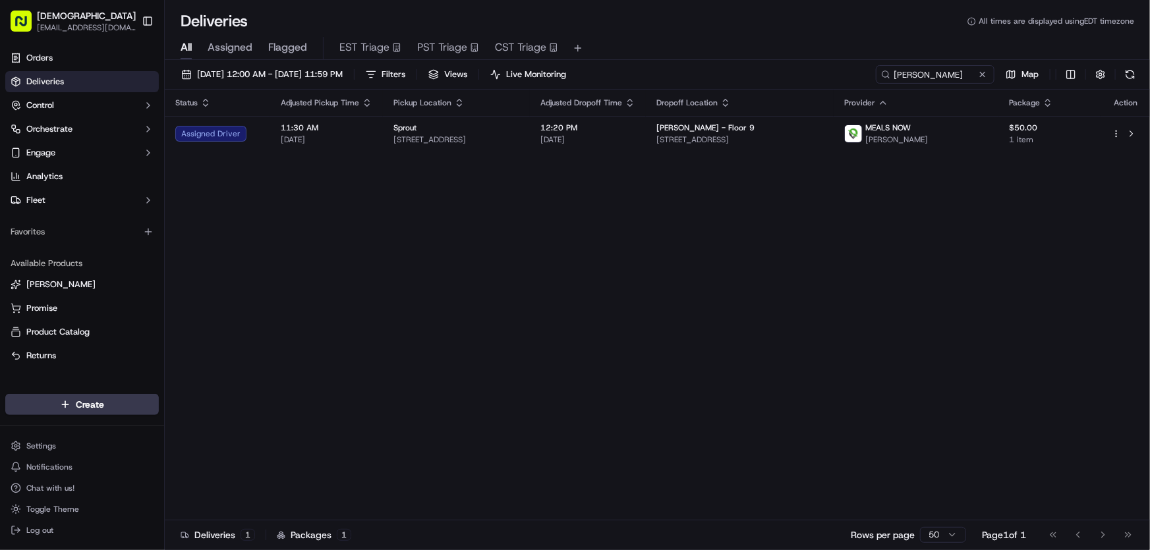
click at [863, 325] on html "Sharebite rtrinos@sharebite.com Toggle Sidebar Orders Deliveries Control Orches…" at bounding box center [575, 275] width 1150 height 550
click at [285, 77] on span "10/13/2025 12:00 AM - 10/13/2025 11:59 PM" at bounding box center [270, 75] width 146 height 12
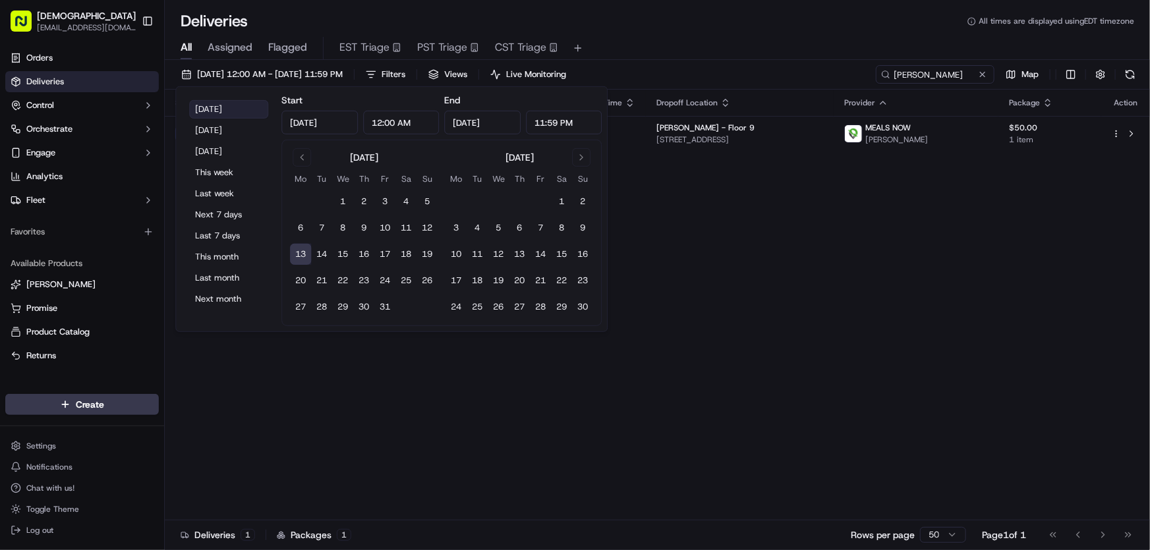
click at [221, 112] on button "Today" at bounding box center [228, 109] width 79 height 18
click at [755, 264] on div "Status Adjusted Pickup Time Pickup Location Adjusted Dropoff Time Dropoff Locat…" at bounding box center [657, 305] width 985 height 430
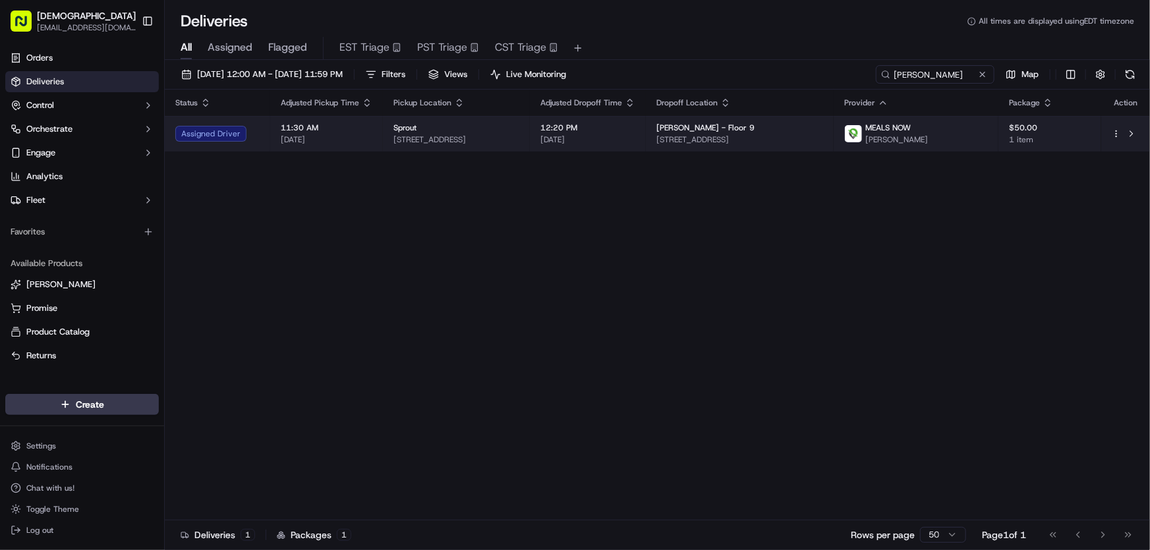
drag, startPoint x: 880, startPoint y: 136, endPoint x: 725, endPoint y: 138, distance: 154.8
click at [725, 138] on td "Simpson Thacher - Floor 9 855 Boylston St, Boston, MA 02116, USA" at bounding box center [740, 134] width 188 height 36
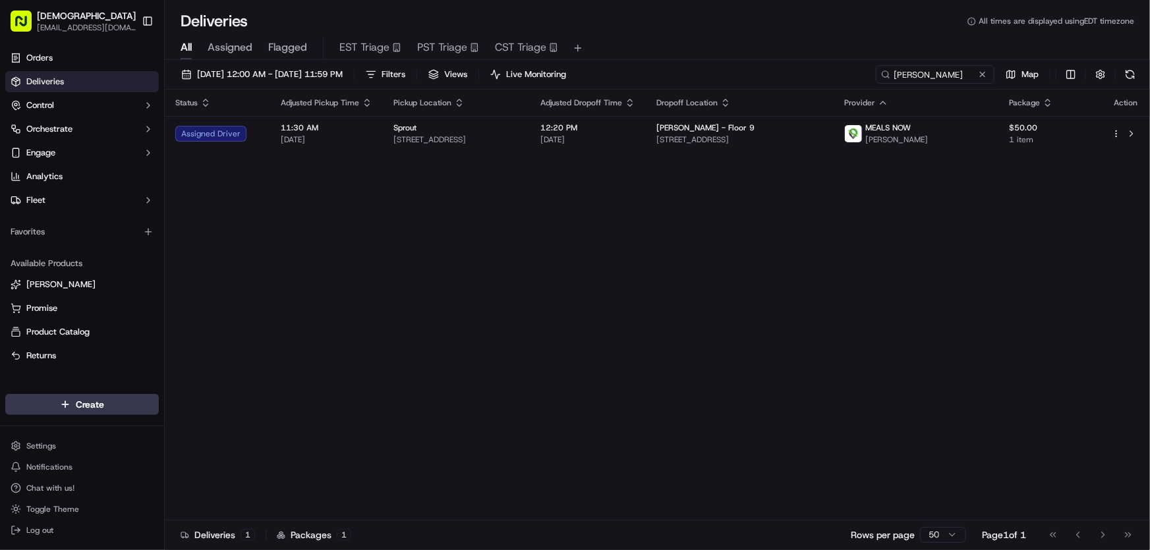
copy span "855 Boylston St, Boston, MA 02116, USA"
